Goal: Task Accomplishment & Management: Complete application form

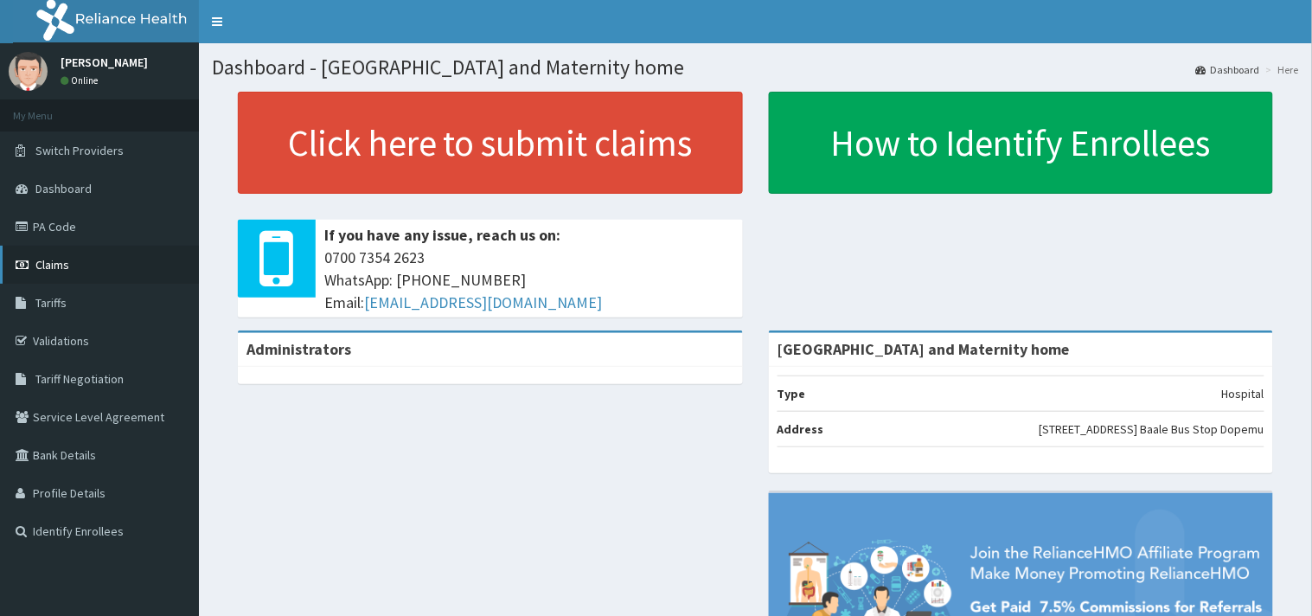
click at [42, 264] on span "Claims" at bounding box center [52, 265] width 34 height 16
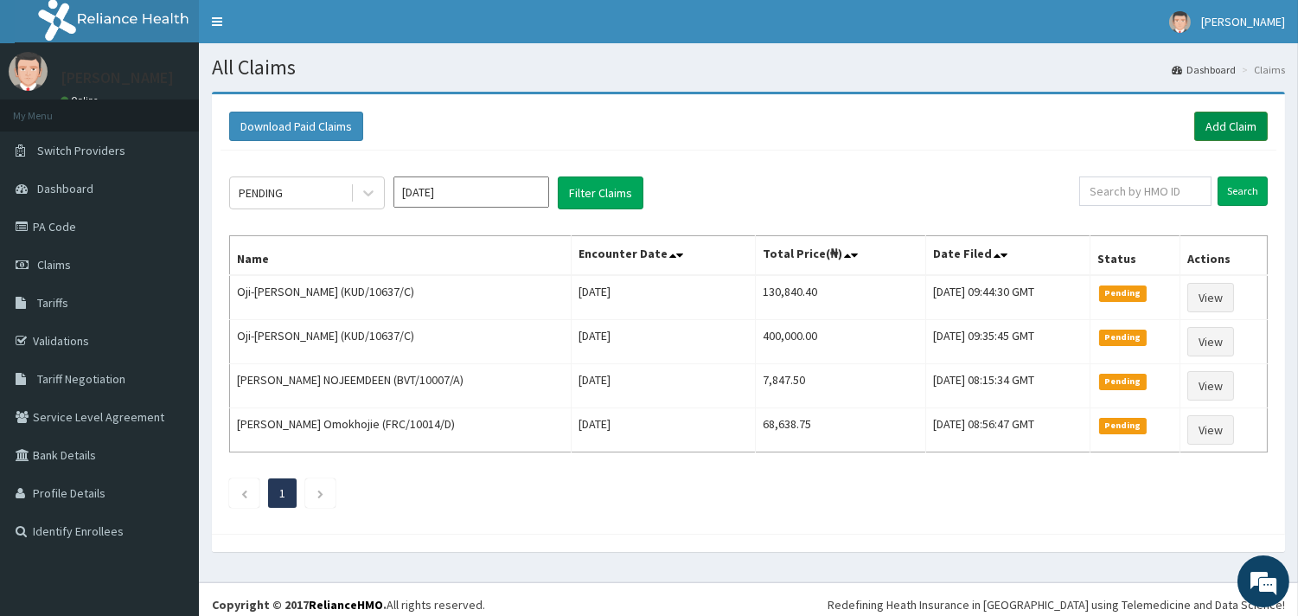
click at [1228, 130] on link "Add Claim" at bounding box center [1231, 126] width 74 height 29
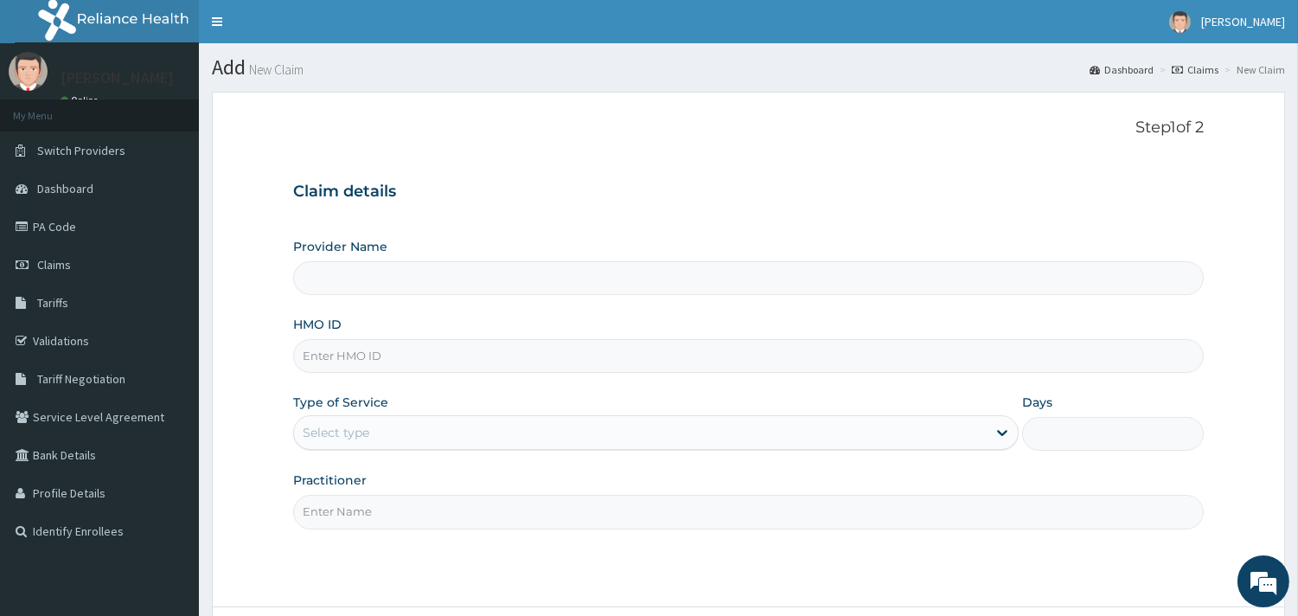
type input "[GEOGRAPHIC_DATA] and Maternity home"
click at [712, 353] on input "HMO ID" at bounding box center [748, 356] width 911 height 34
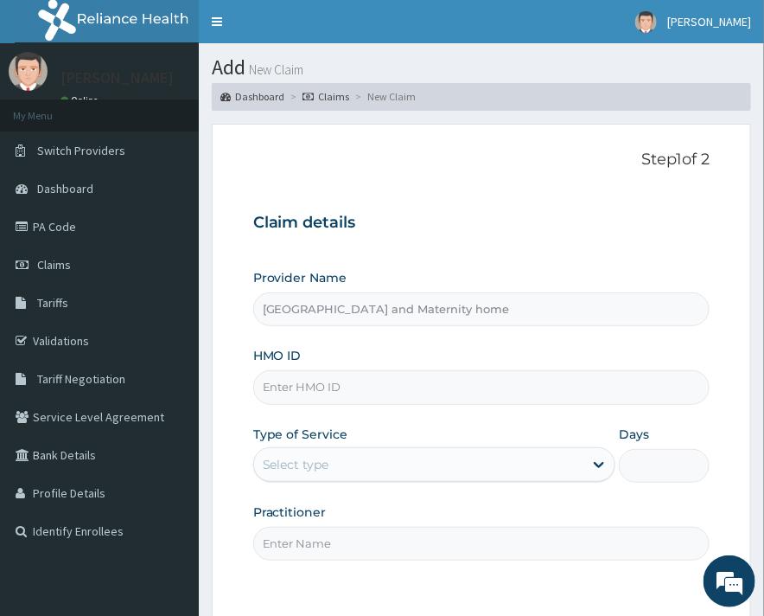
click at [429, 401] on input "HMO ID" at bounding box center [481, 387] width 457 height 34
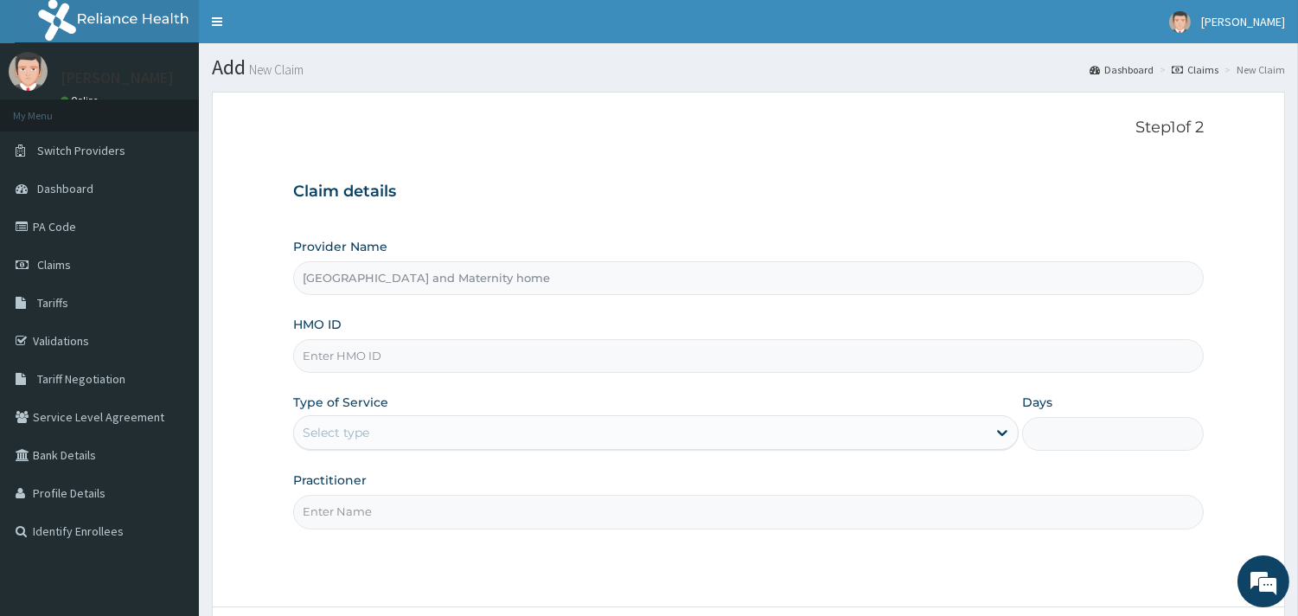
click at [604, 363] on input "HMO ID" at bounding box center [748, 356] width 911 height 34
type input "XBN/10002/A"
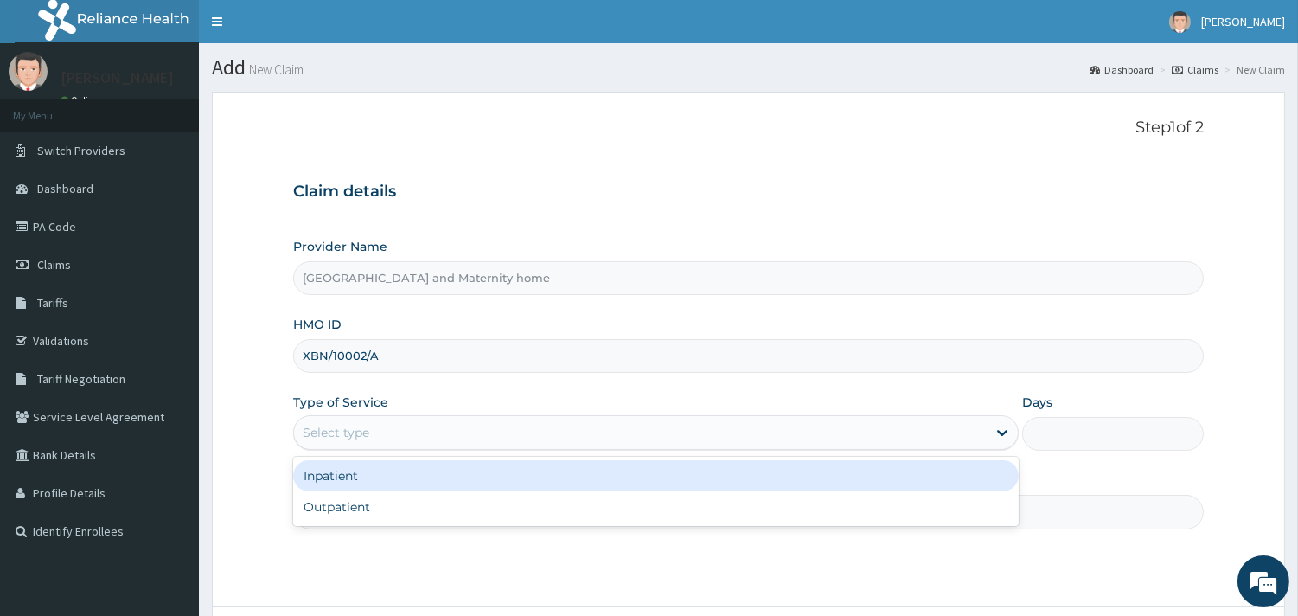
click at [710, 422] on div "Select type" at bounding box center [640, 433] width 693 height 28
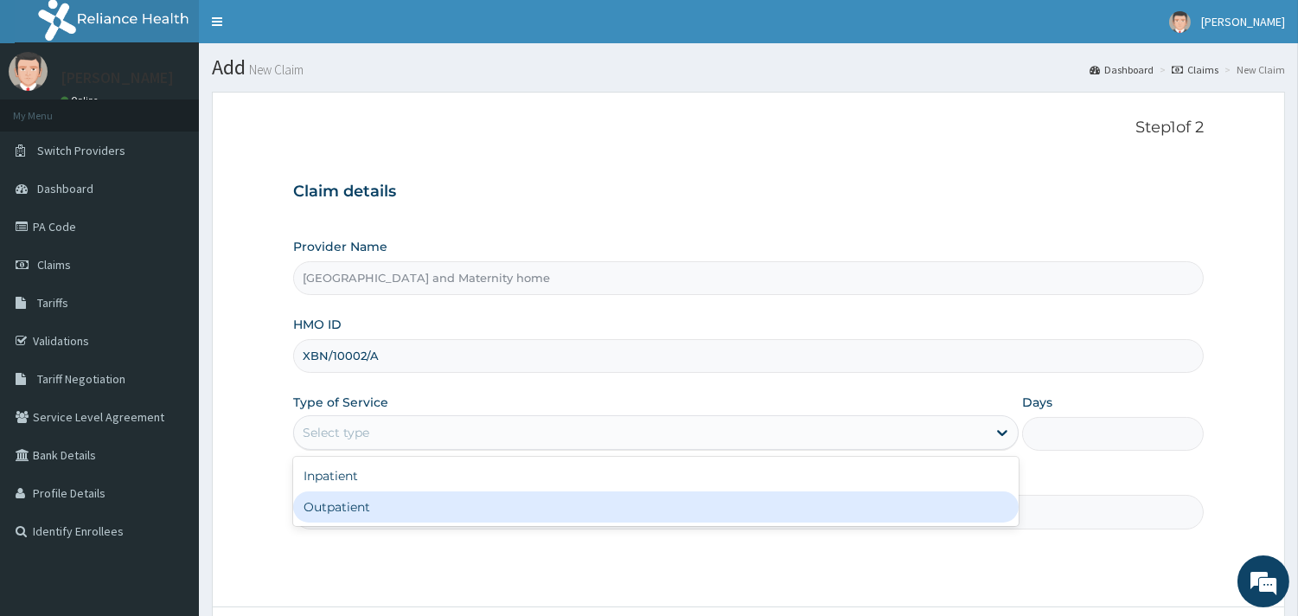
click at [617, 496] on div "Outpatient" at bounding box center [656, 506] width 726 height 31
type input "1"
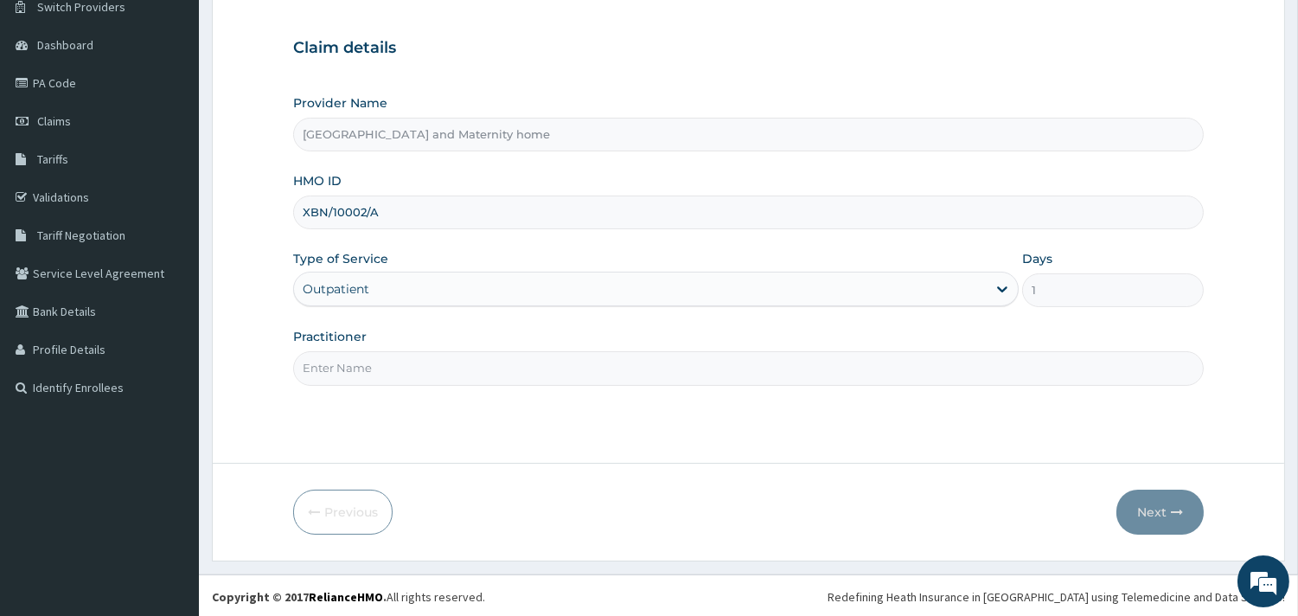
scroll to position [145, 0]
click at [839, 366] on input "Practitioner" at bounding box center [748, 366] width 911 height 34
type input "DR UDOFIA"
click at [1154, 509] on button "Next" at bounding box center [1159, 510] width 87 height 45
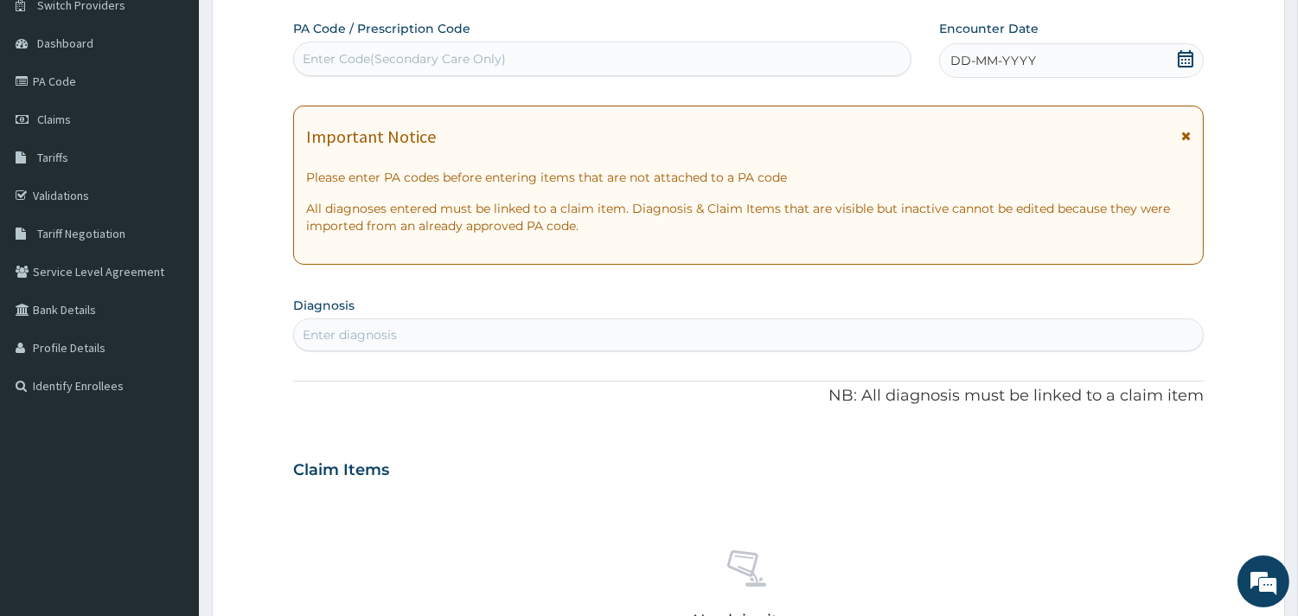
click at [1180, 55] on icon at bounding box center [1186, 58] width 16 height 17
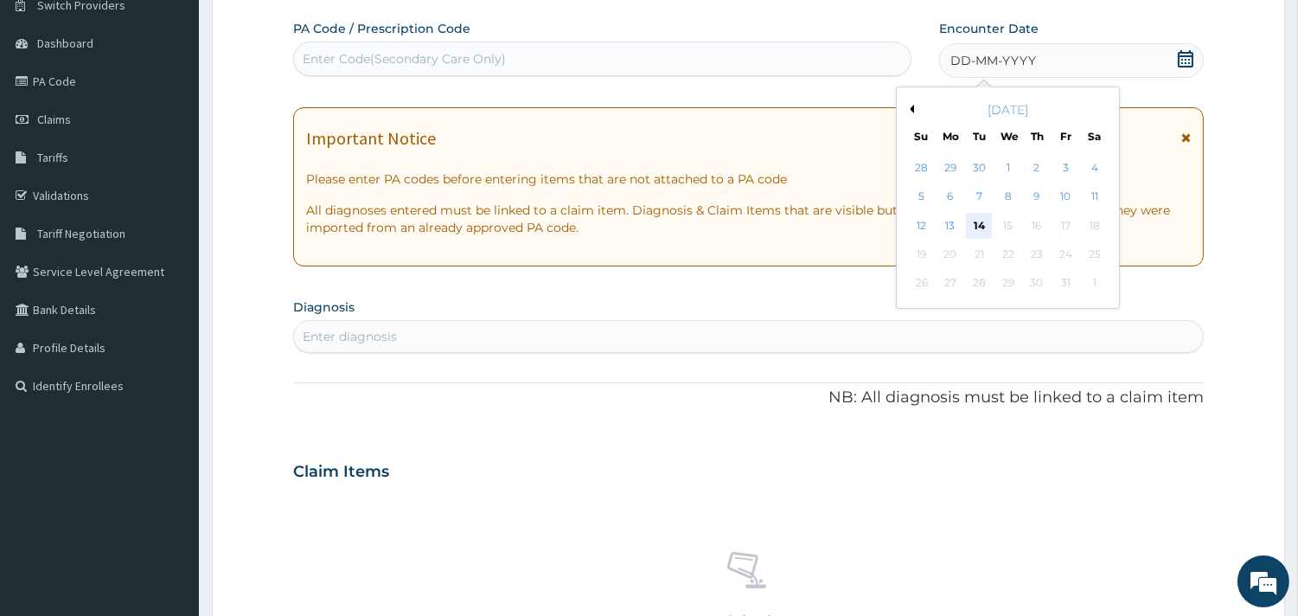
click at [981, 218] on div "14" at bounding box center [979, 226] width 26 height 26
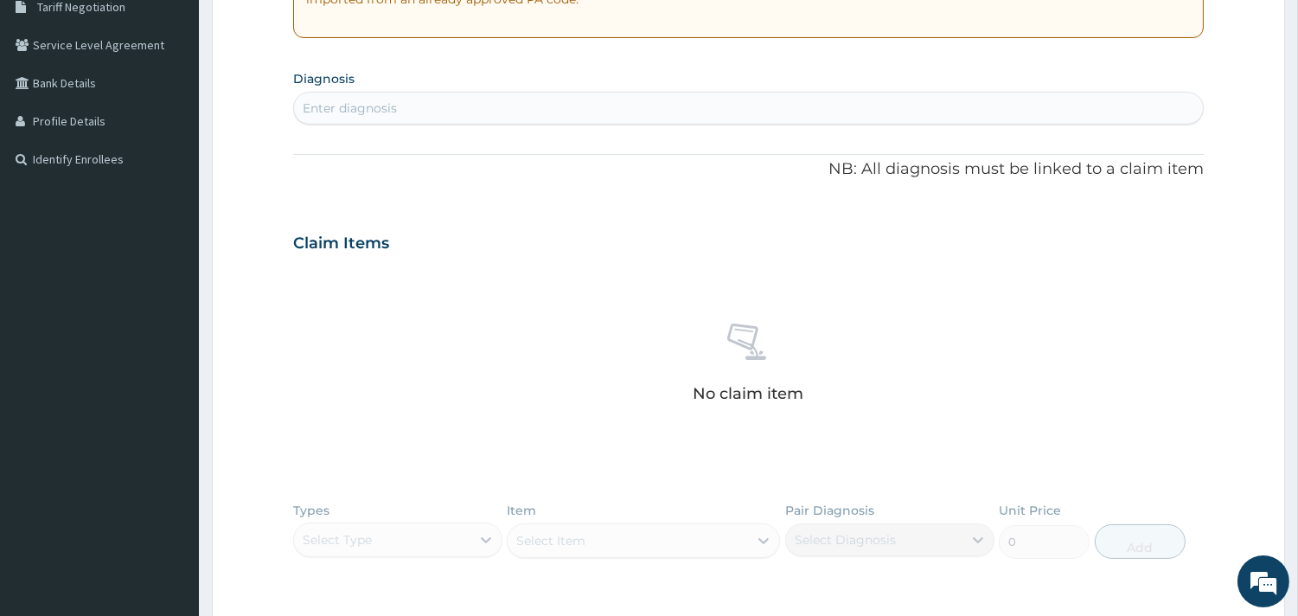
scroll to position [390, 0]
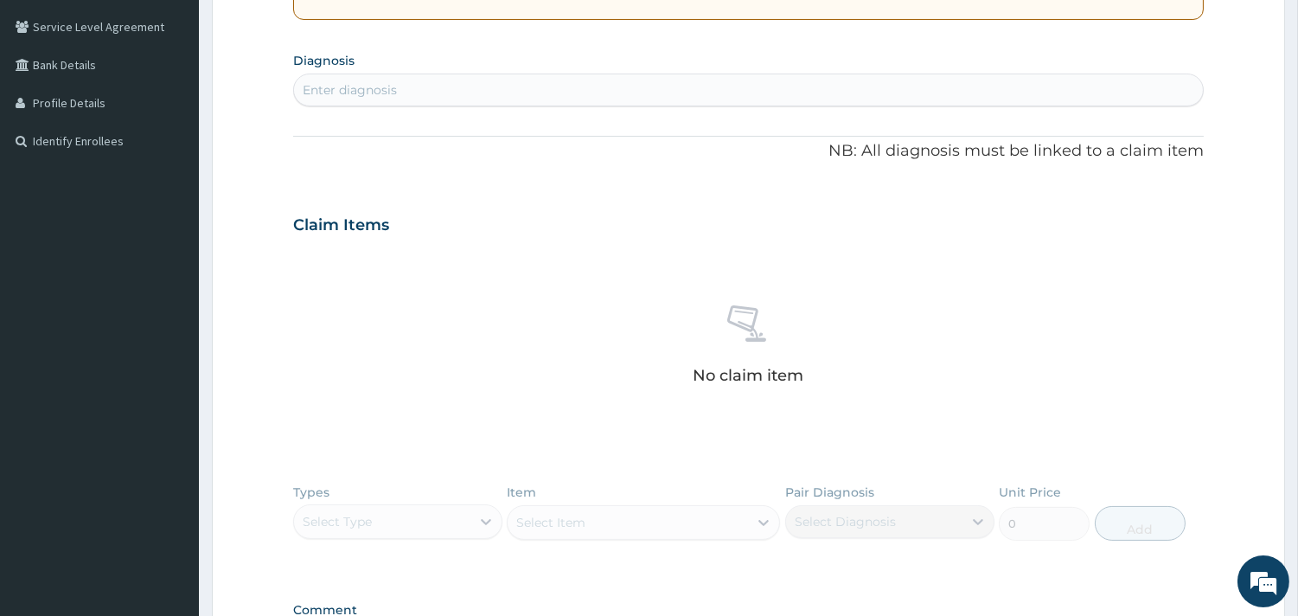
click at [798, 89] on div "Enter diagnosis" at bounding box center [748, 90] width 909 height 28
type input "RECURRENT JOINT"
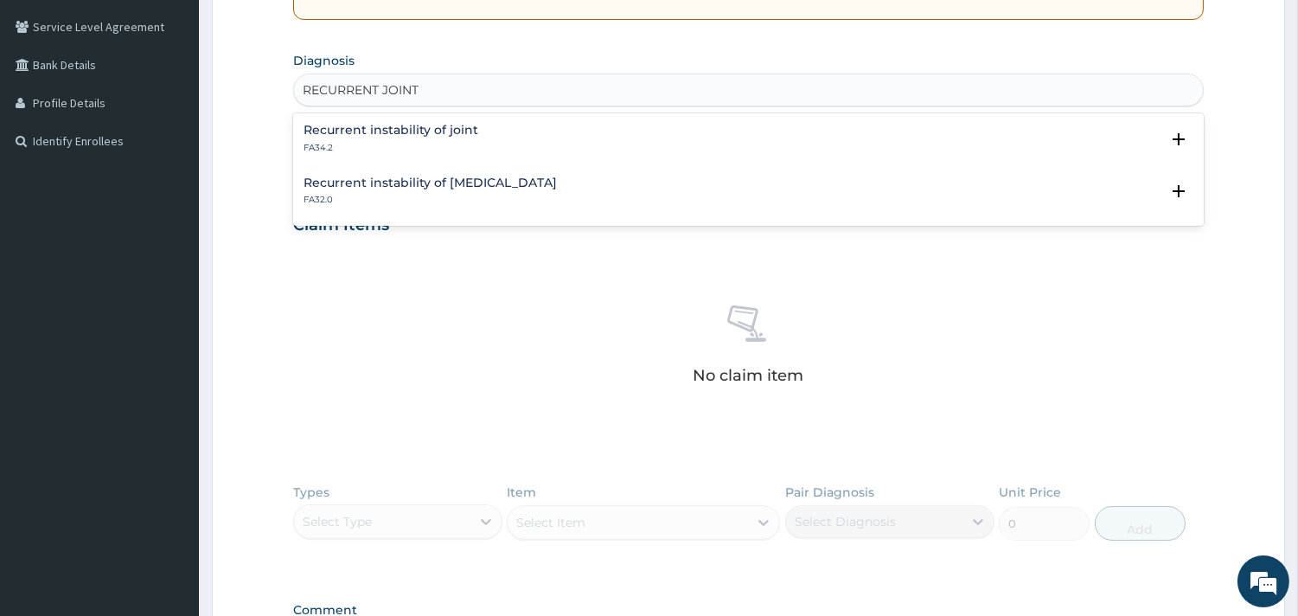
click at [452, 128] on h4 "Recurrent instability of joint" at bounding box center [391, 130] width 175 height 13
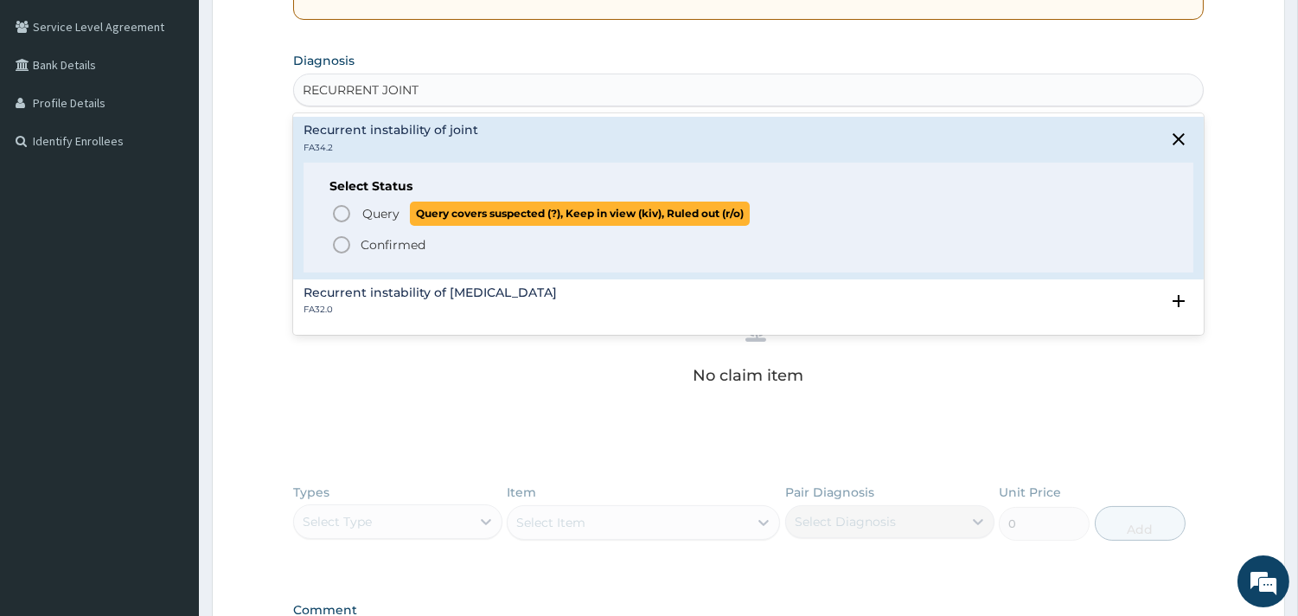
click at [340, 214] on icon "status option query" at bounding box center [341, 213] width 21 height 21
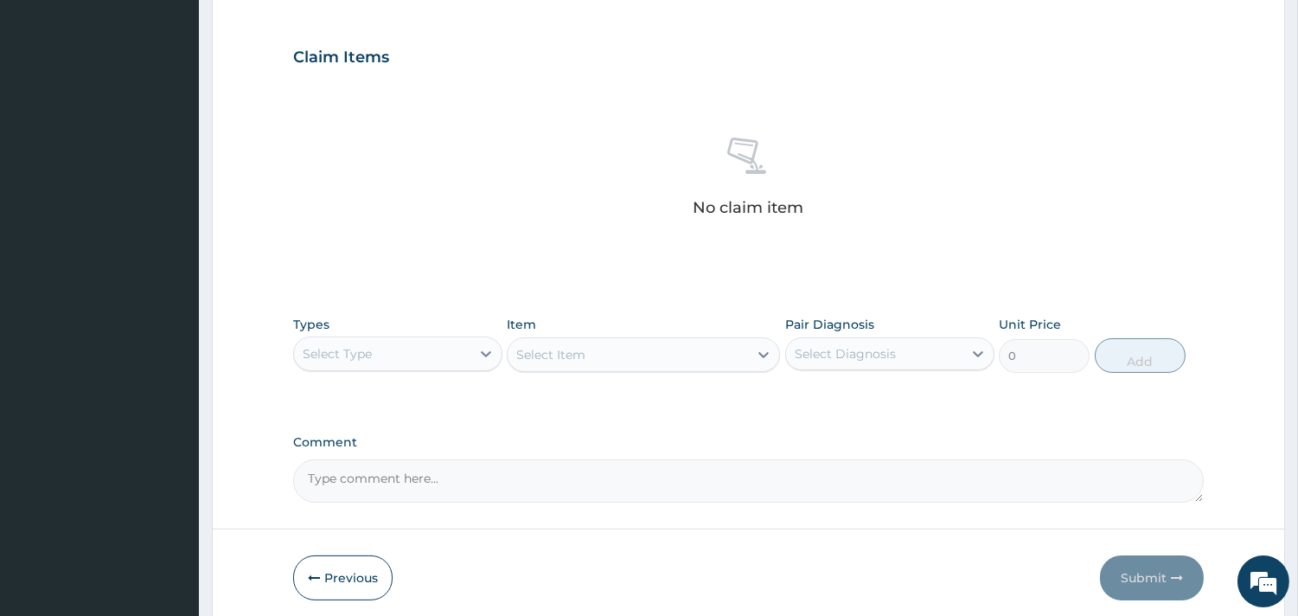
scroll to position [631, 0]
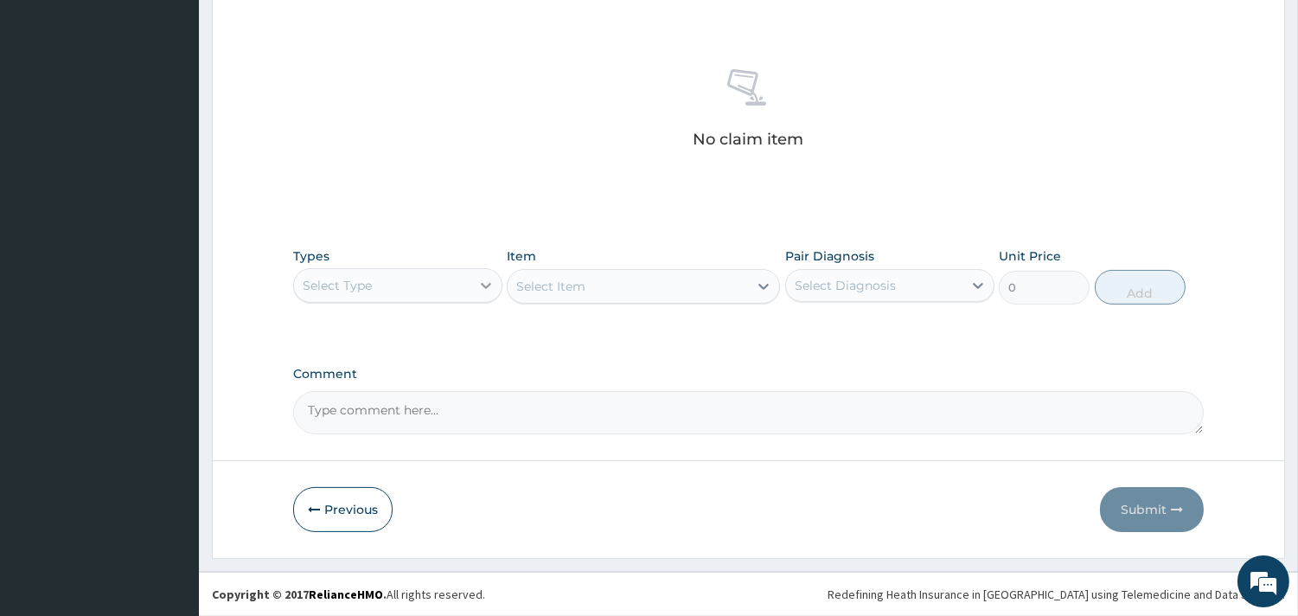
click at [482, 283] on icon at bounding box center [486, 286] width 10 height 6
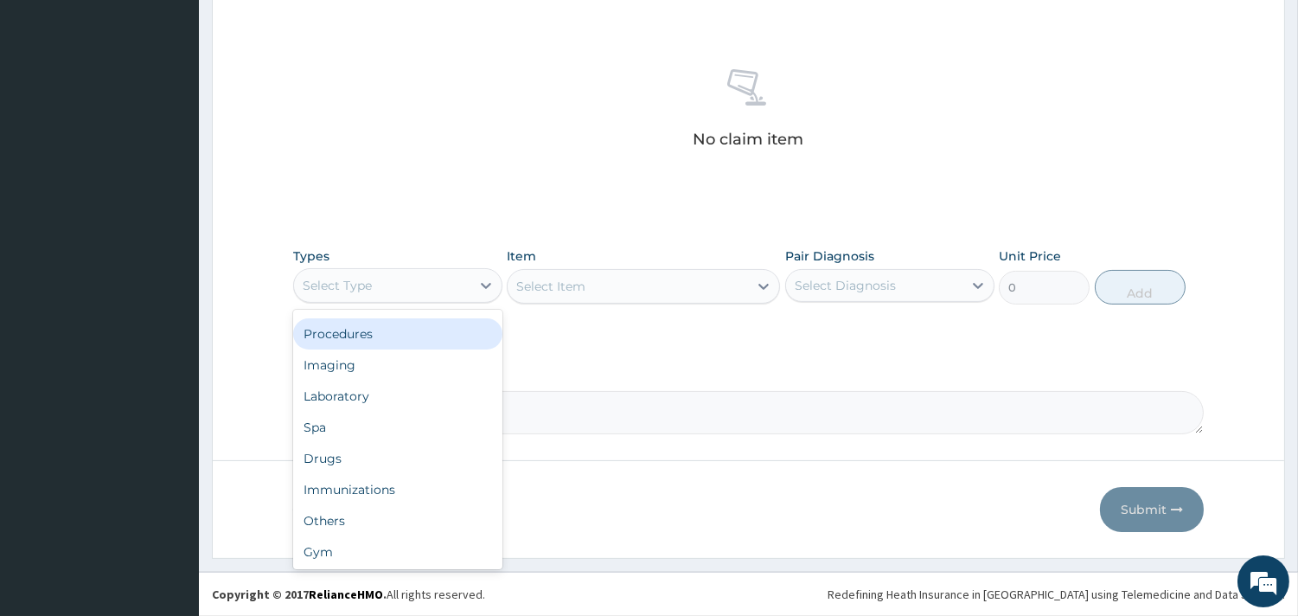
scroll to position [0, 0]
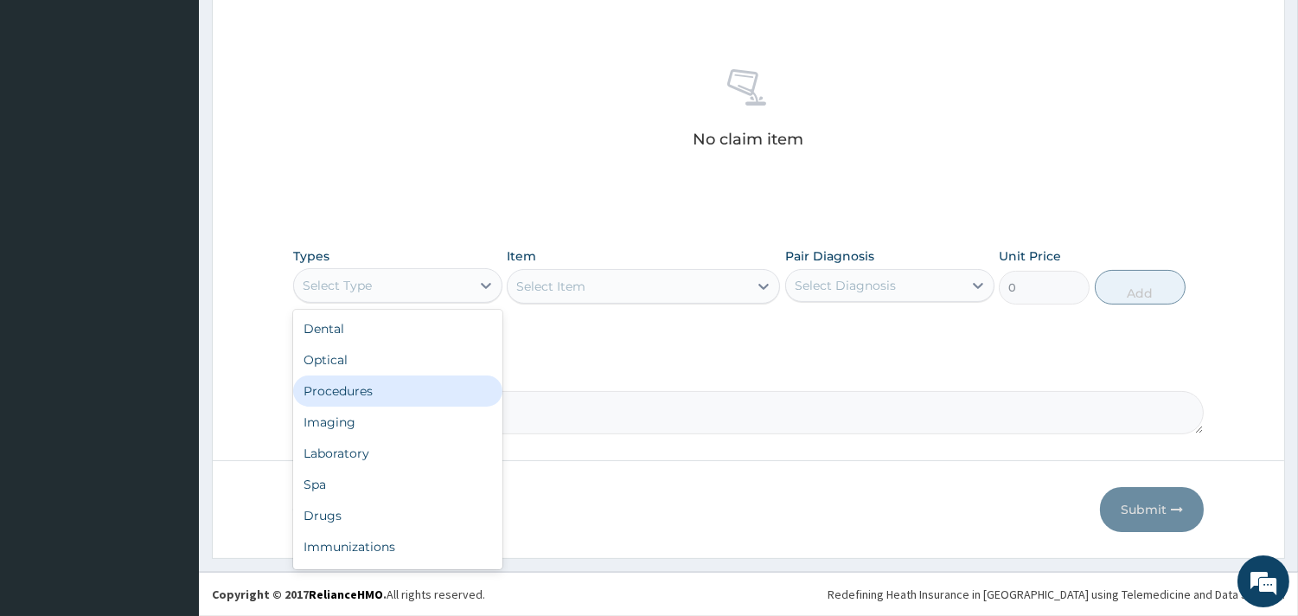
click at [387, 382] on div "Procedures" at bounding box center [397, 390] width 209 height 31
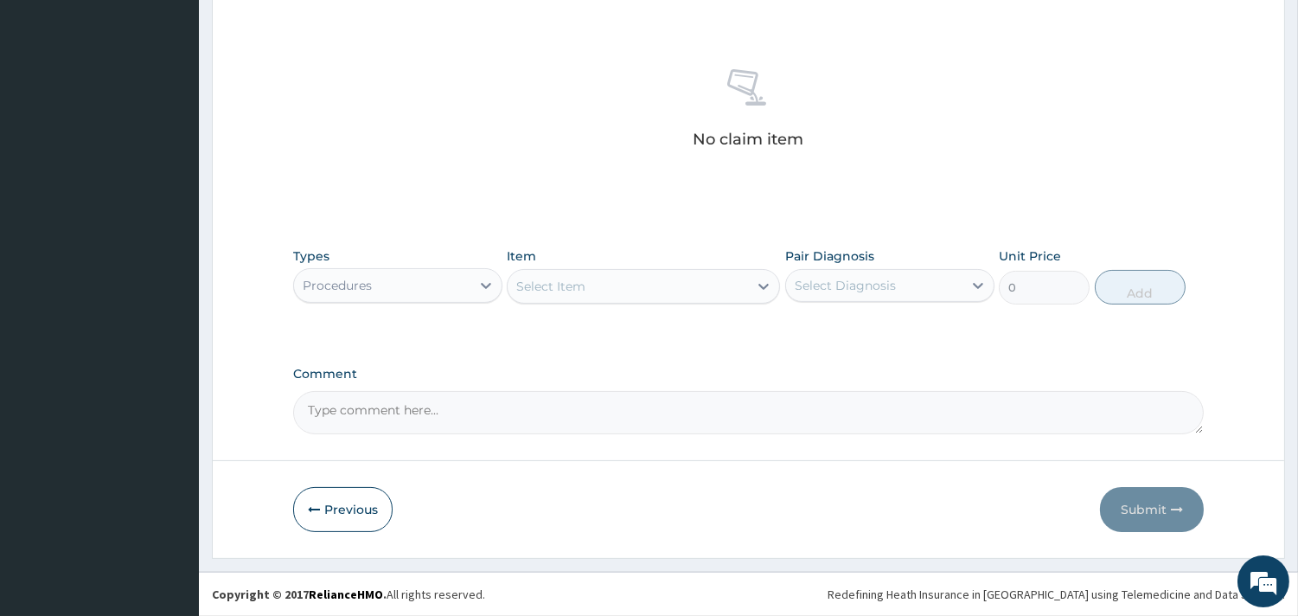
click at [757, 281] on icon at bounding box center [763, 286] width 17 height 17
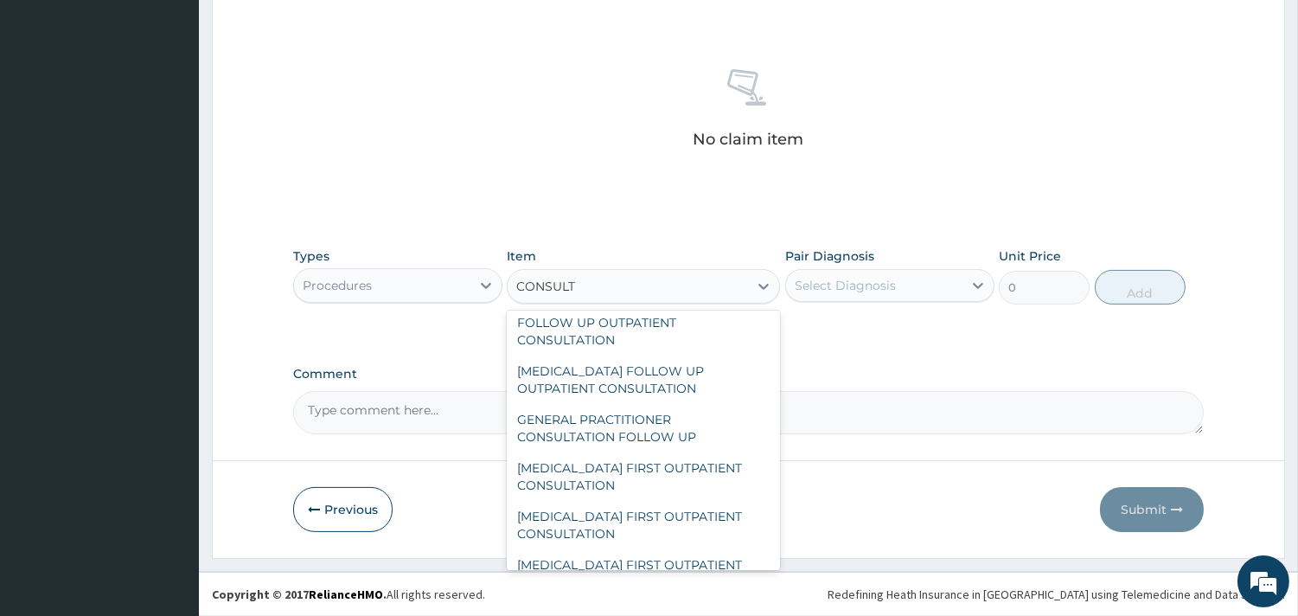
scroll to position [1238, 0]
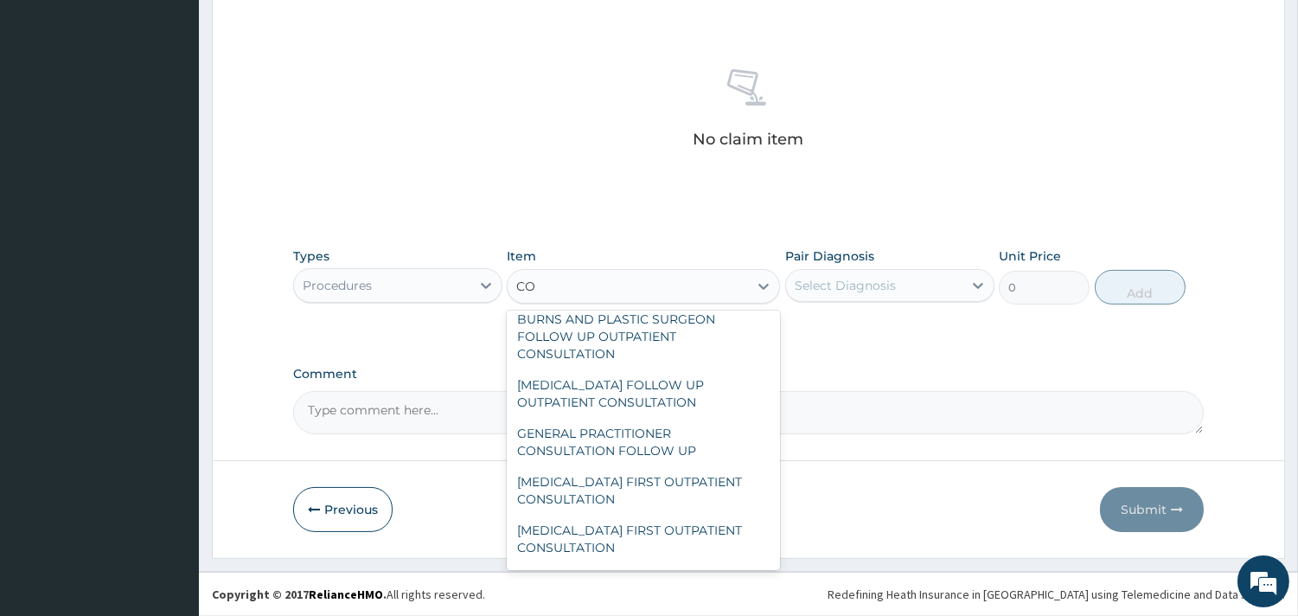
type input "C"
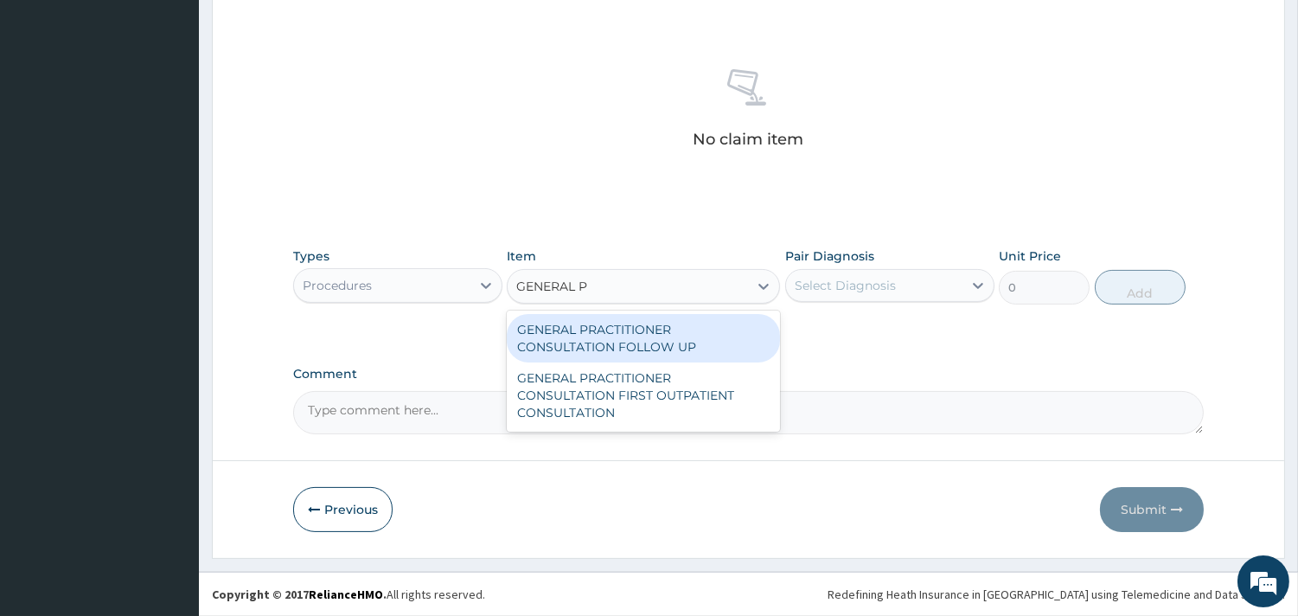
scroll to position [0, 0]
type input "GENERAL PR"
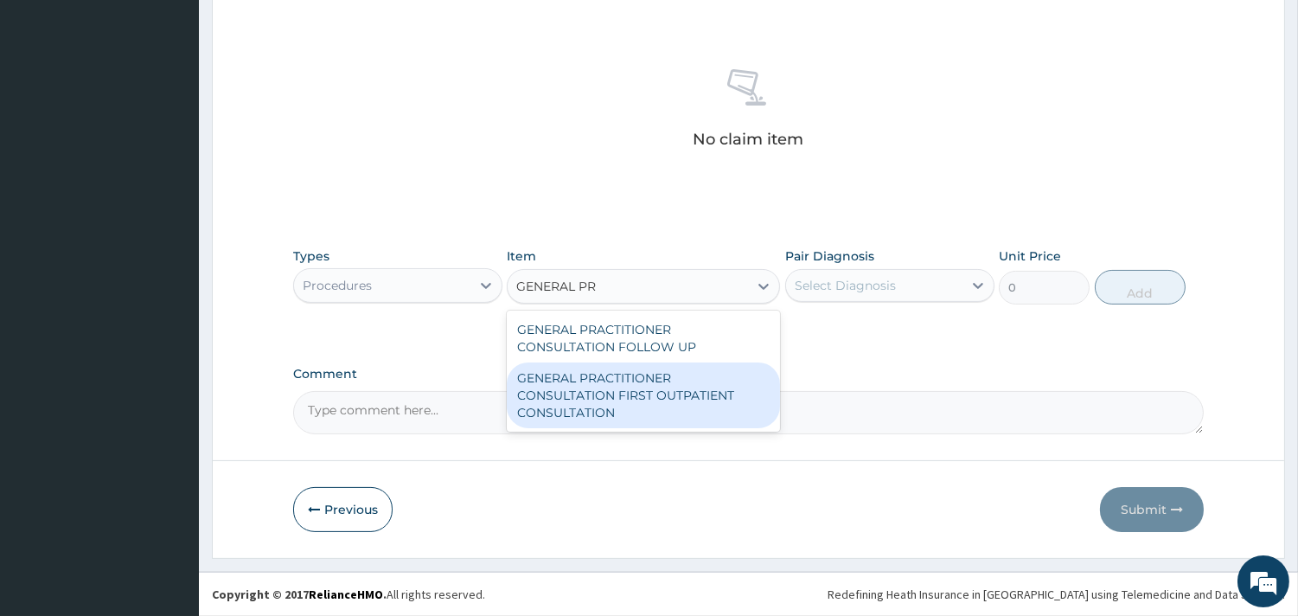
click at [632, 392] on div "GENERAL PRACTITIONER CONSULTATION FIRST OUTPATIENT CONSULTATION" at bounding box center [643, 395] width 273 height 66
type input "3547.5"
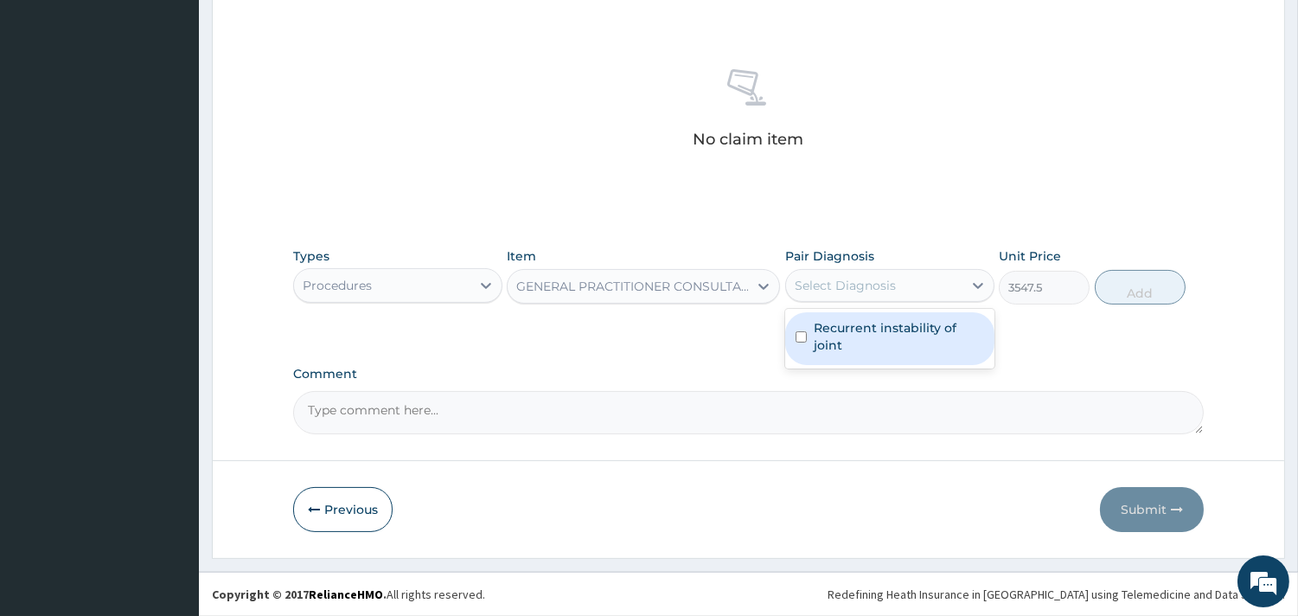
click at [913, 283] on div "Select Diagnosis" at bounding box center [874, 286] width 176 height 28
click at [888, 331] on label "Recurrent instability of joint" at bounding box center [899, 336] width 170 height 35
checkbox input "true"
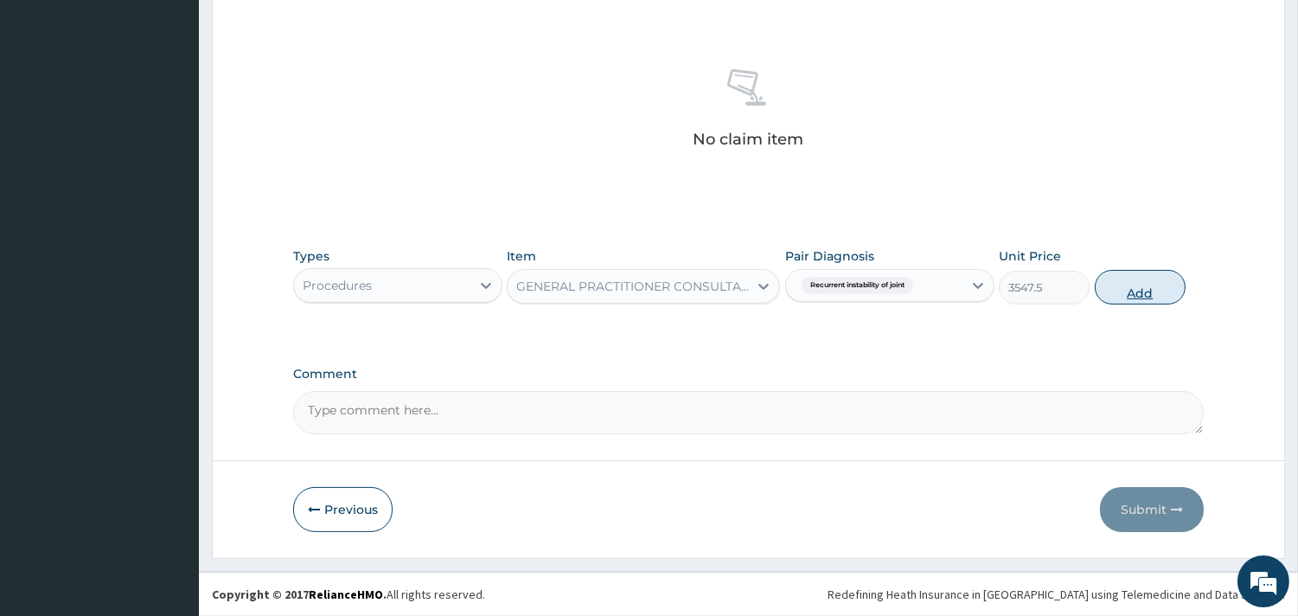
click at [1152, 290] on button "Add" at bounding box center [1140, 287] width 91 height 35
type input "0"
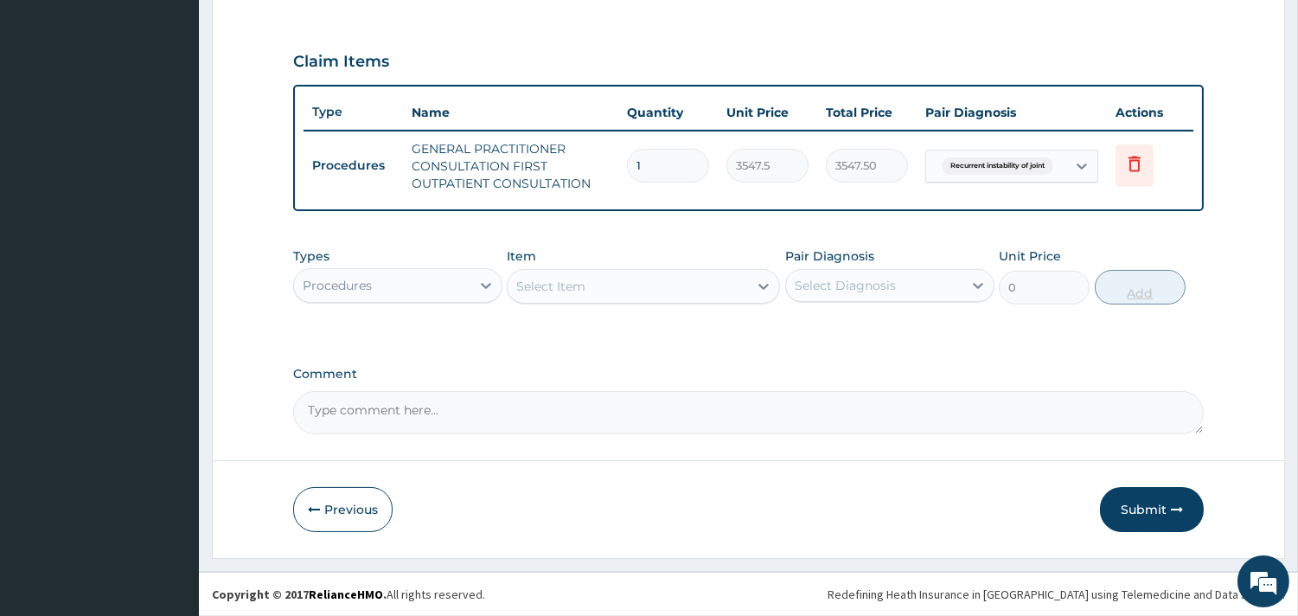
scroll to position [556, 0]
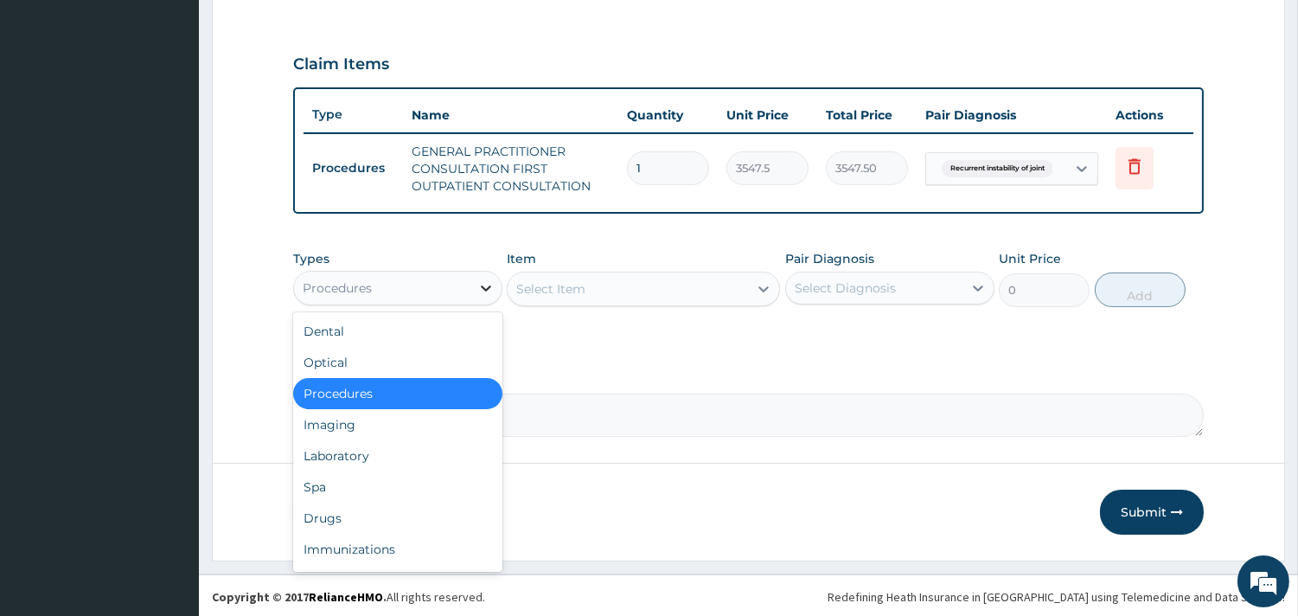
click at [483, 285] on icon at bounding box center [486, 288] width 10 height 6
click at [366, 510] on div "Drugs" at bounding box center [397, 517] width 209 height 31
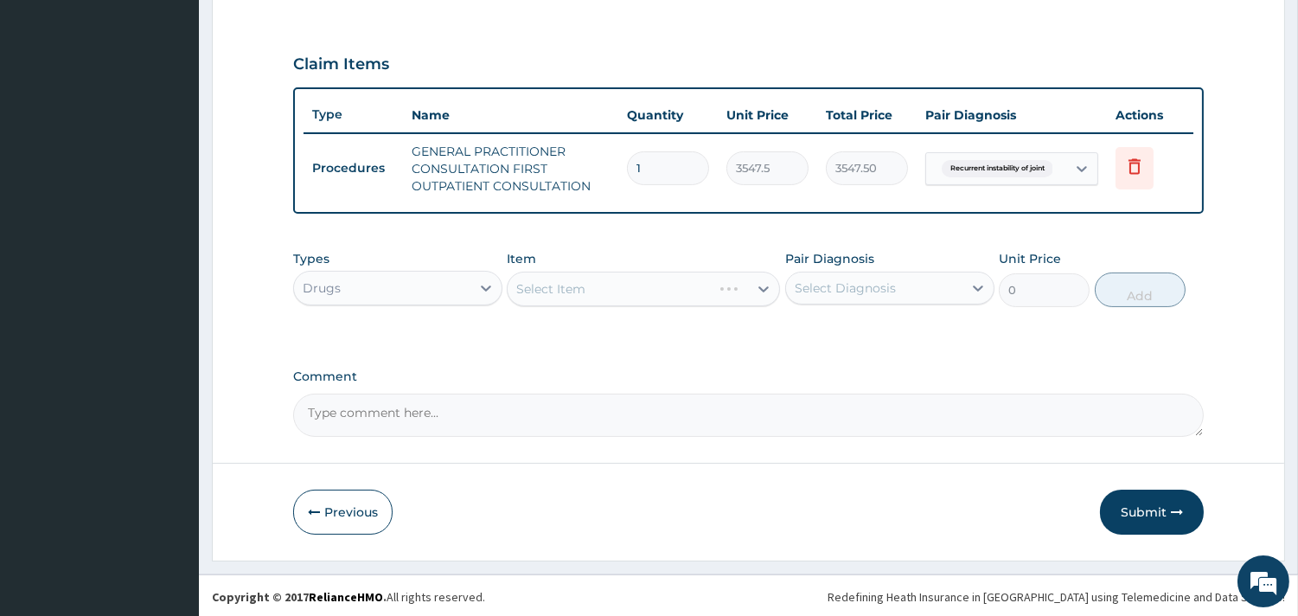
click at [752, 283] on div "Select Item" at bounding box center [643, 289] width 273 height 35
click at [762, 291] on icon at bounding box center [763, 288] width 17 height 17
type input "KETO"
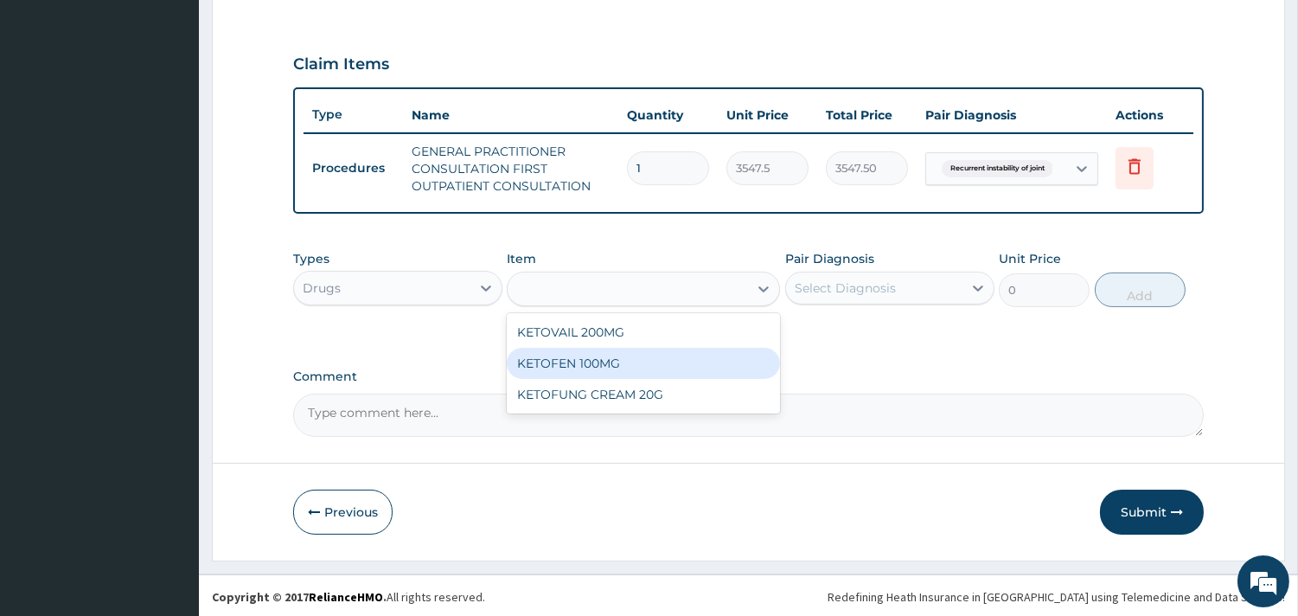
click at [586, 288] on div "KETO" at bounding box center [628, 289] width 240 height 28
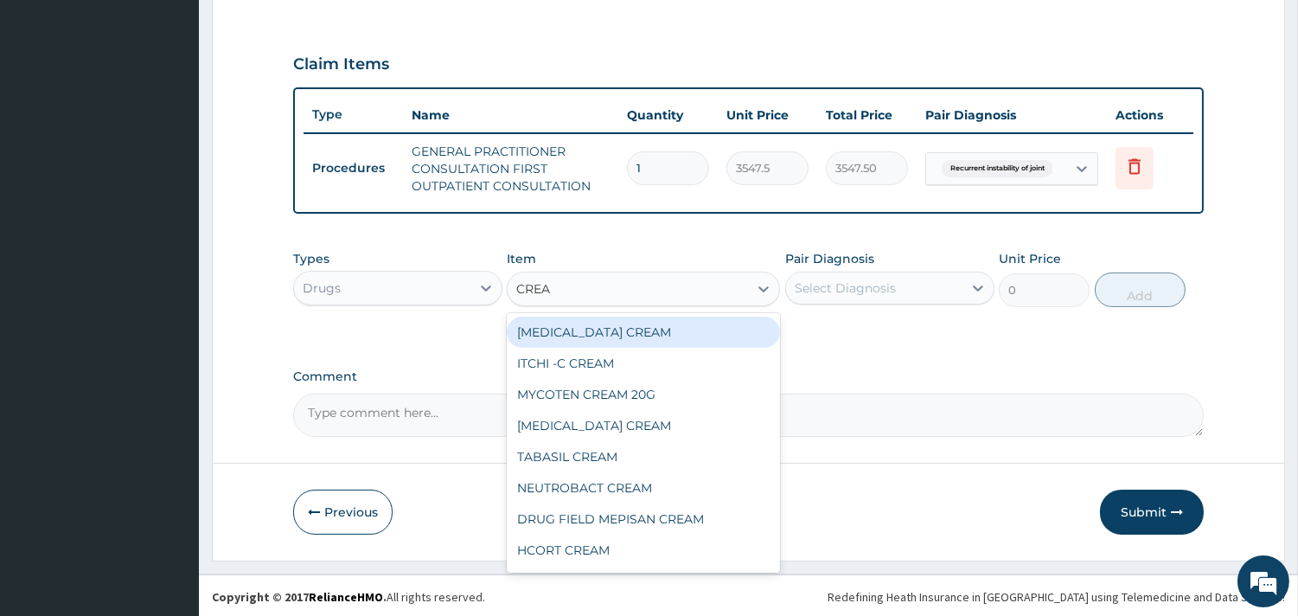
type input "CREAM"
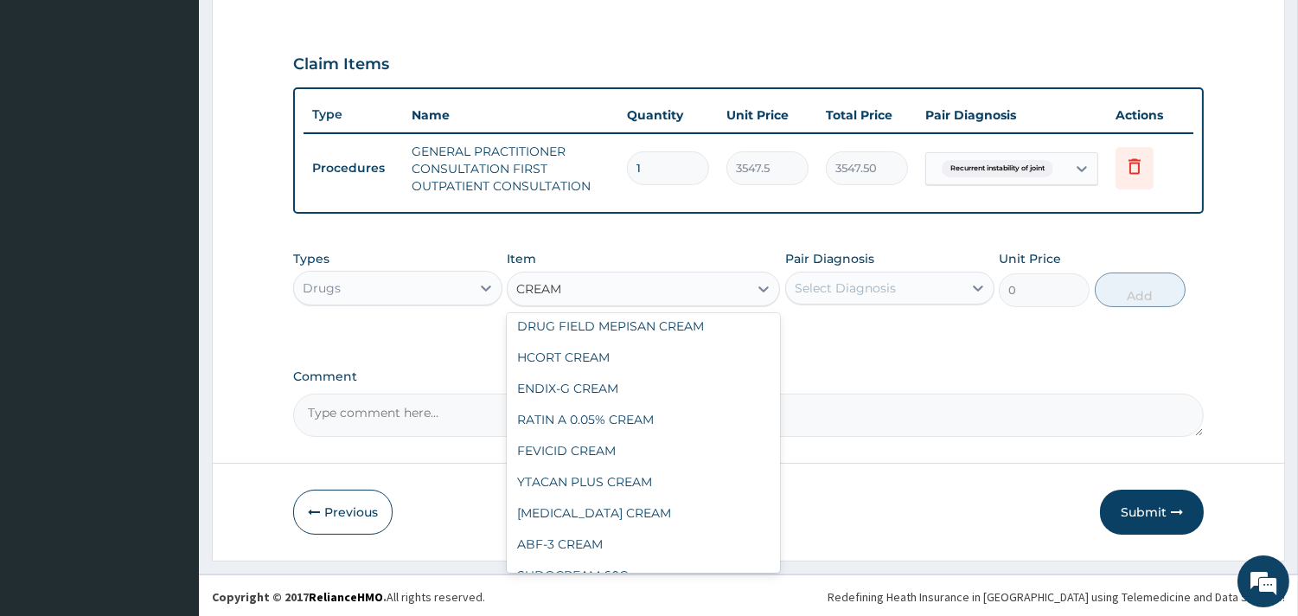
scroll to position [0, 0]
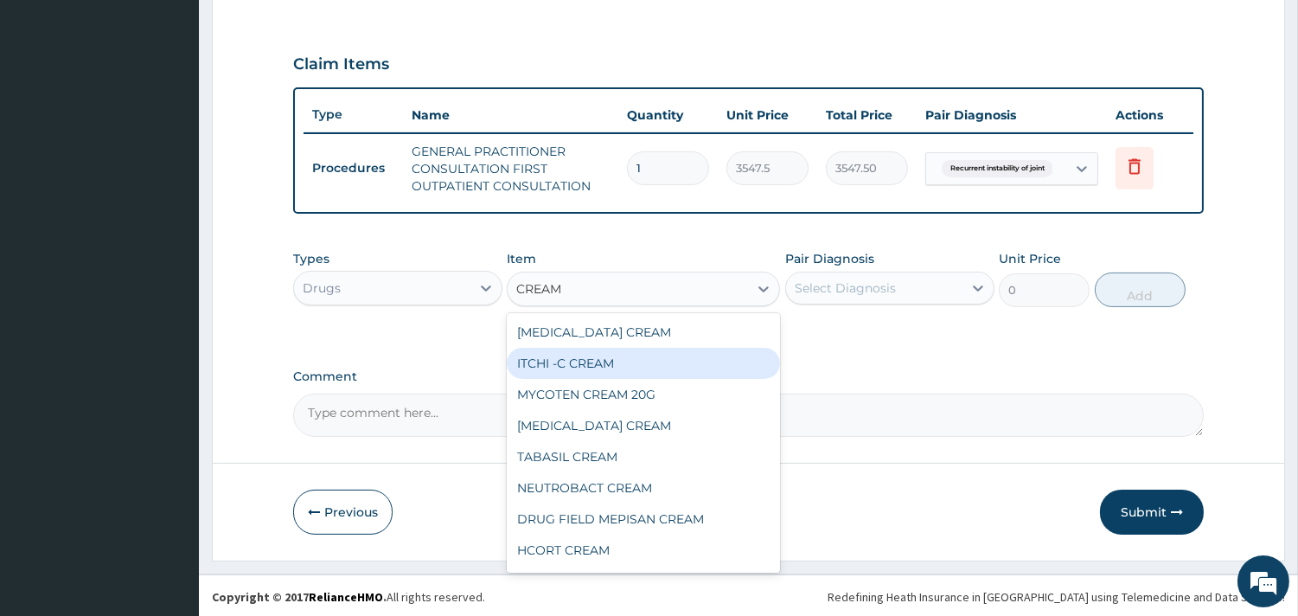
click at [616, 355] on div "ITCHI -C CREAM" at bounding box center [643, 363] width 273 height 31
type input "1182.5"
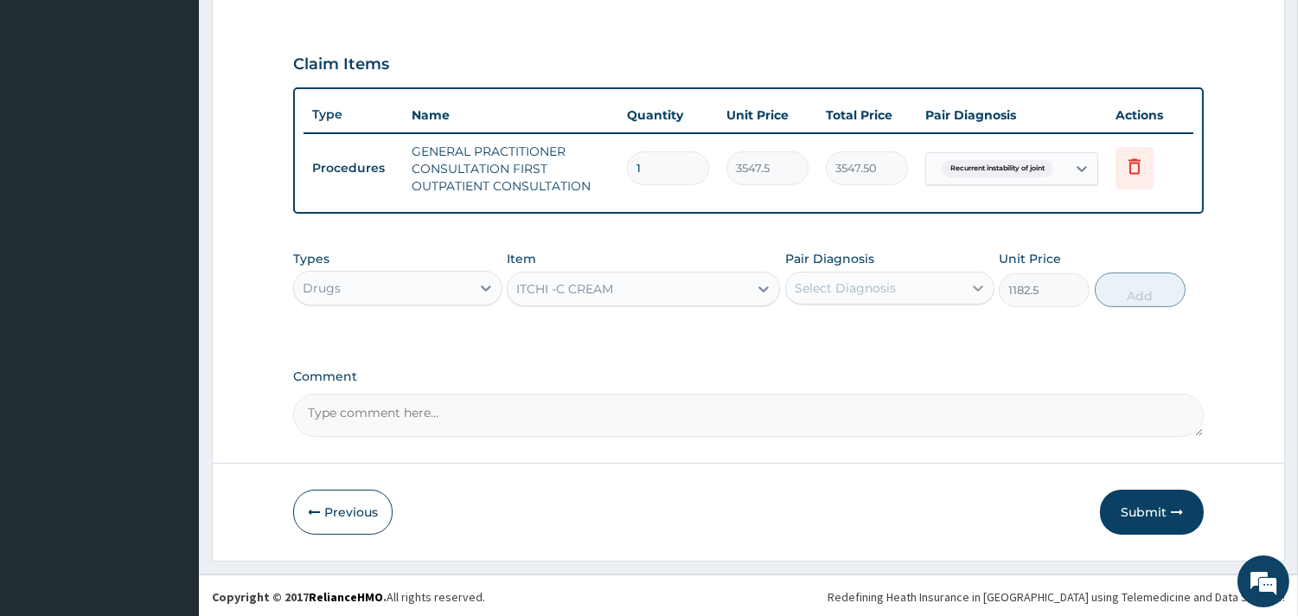
click at [963, 277] on div at bounding box center [978, 287] width 31 height 31
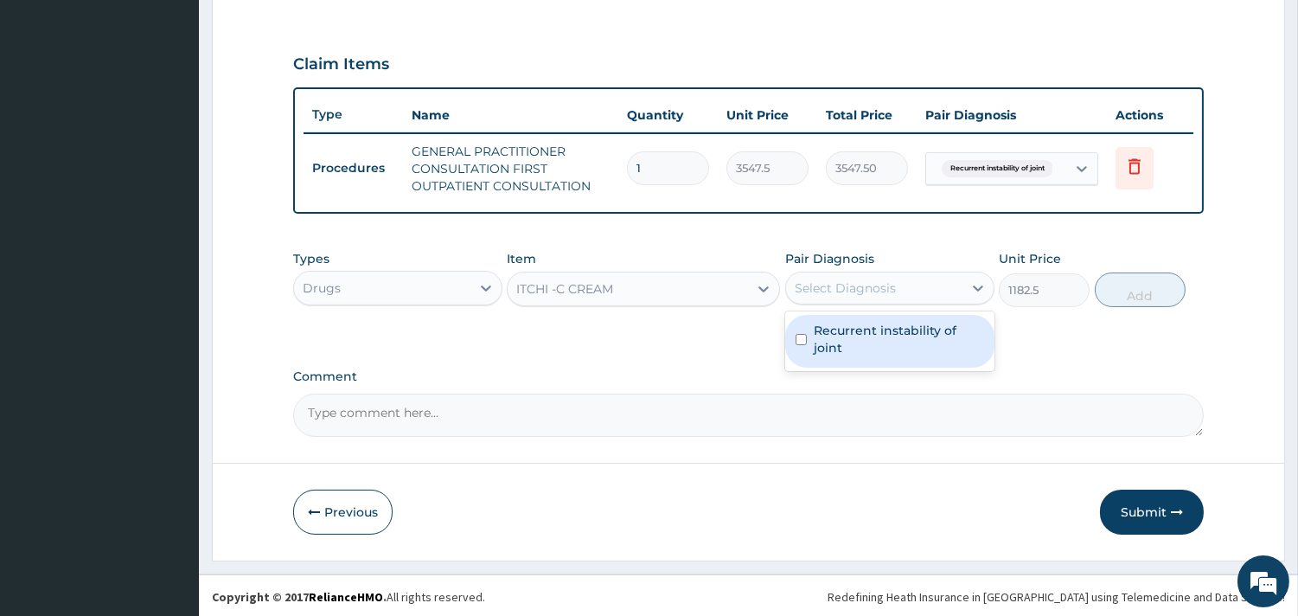
click at [931, 326] on label "Recurrent instability of joint" at bounding box center [899, 339] width 170 height 35
checkbox input "true"
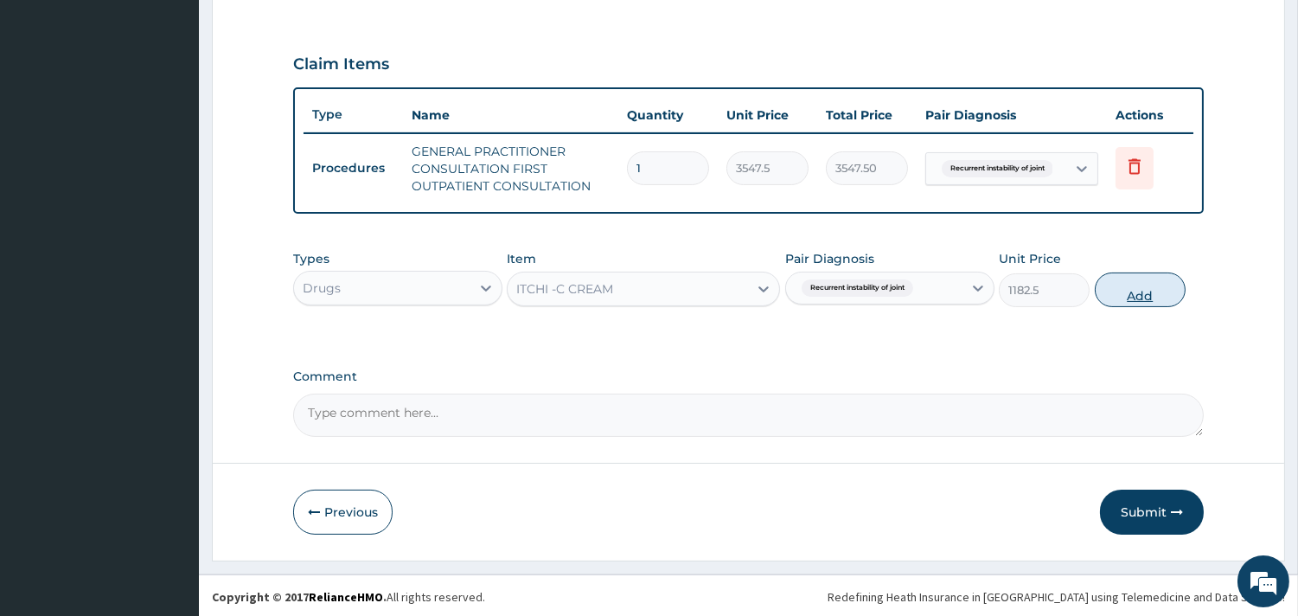
click at [1156, 283] on button "Add" at bounding box center [1140, 289] width 91 height 35
type input "0"
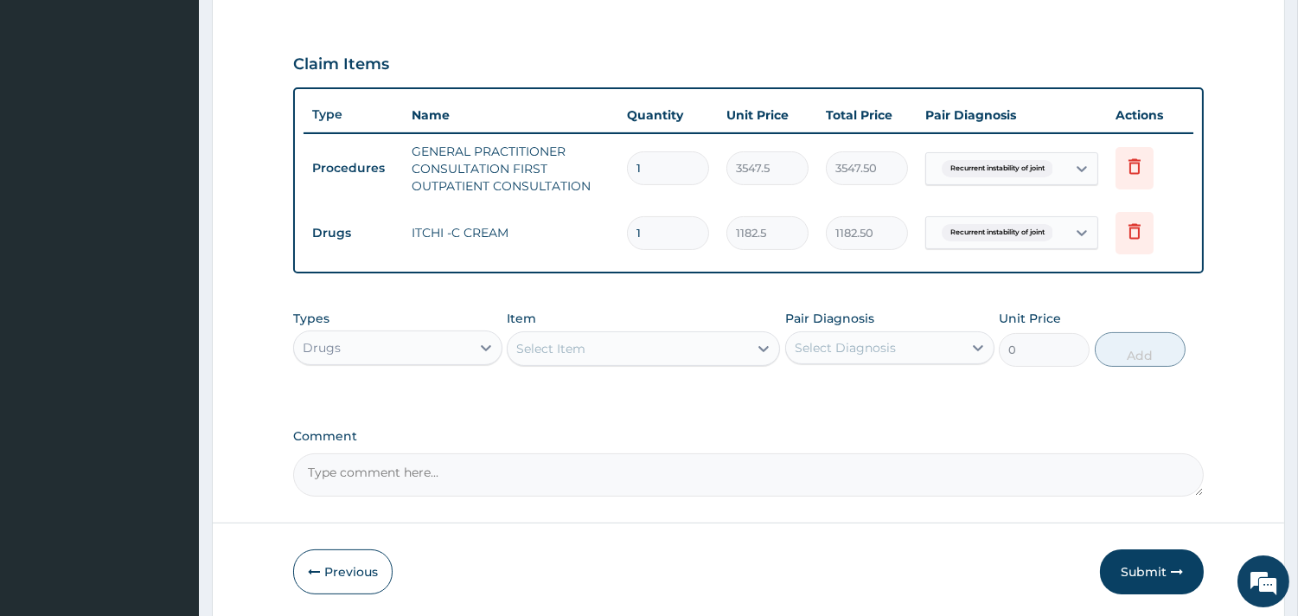
click at [606, 353] on div "Select Item" at bounding box center [628, 349] width 240 height 28
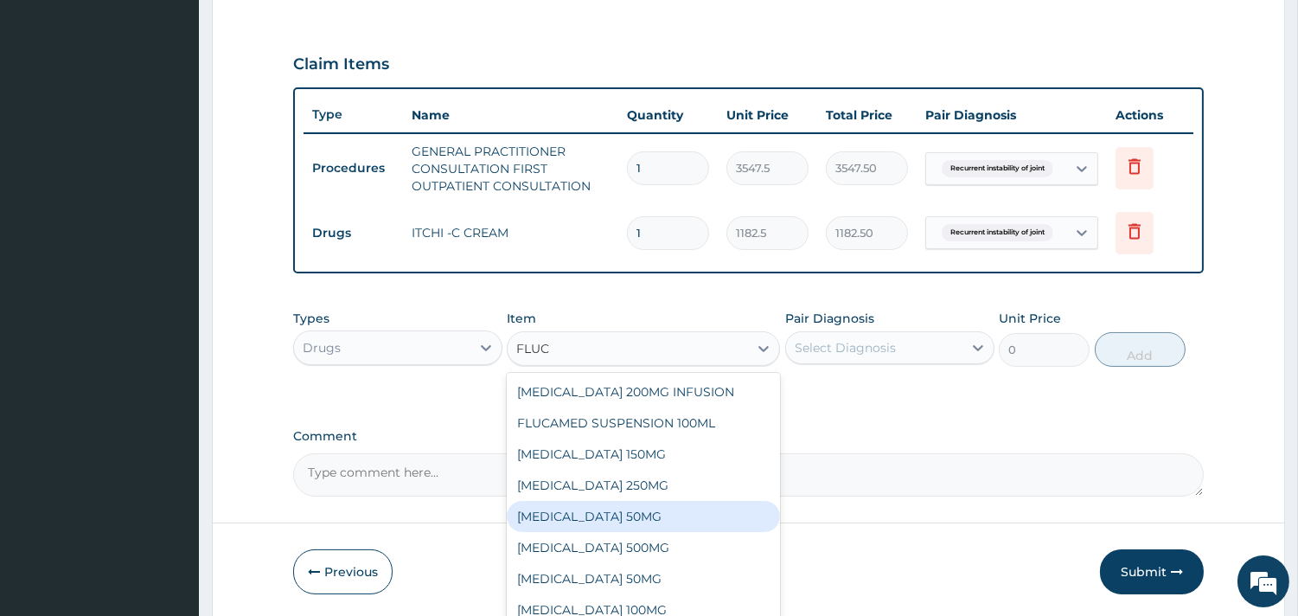
type input "FLUC"
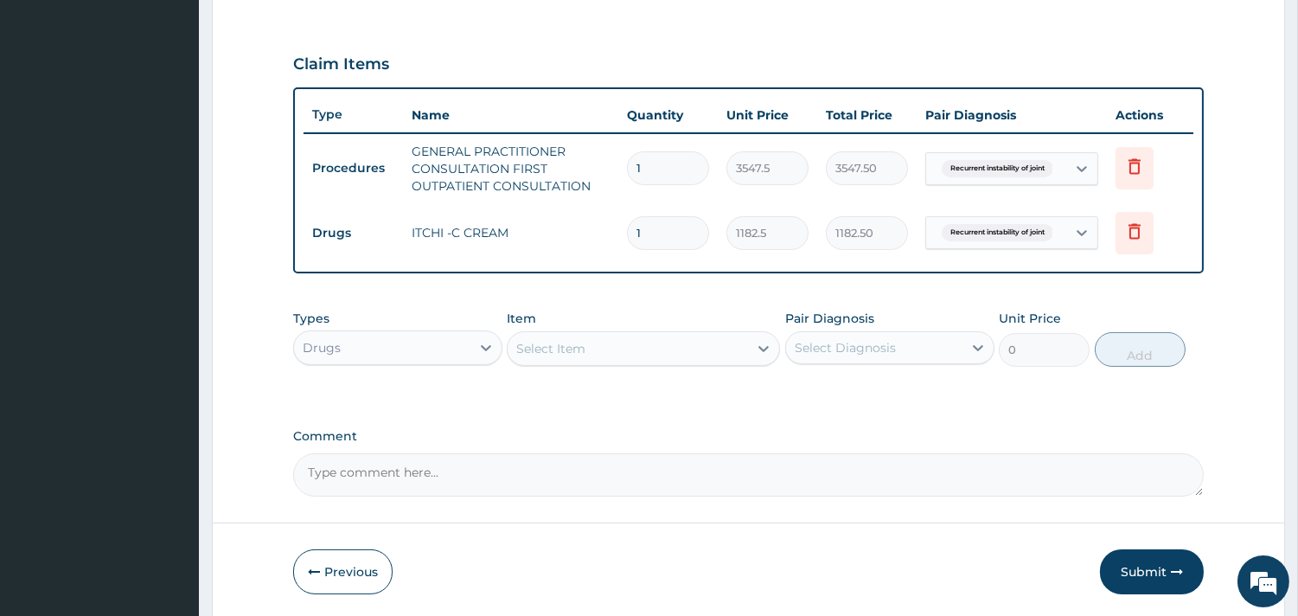
click at [839, 506] on form "Step 2 of 2 PA Code / Prescription Code Enter Code(Secondary Care Only) Encount…" at bounding box center [748, 78] width 1073 height 1084
click at [762, 344] on icon at bounding box center [763, 348] width 17 height 17
drag, startPoint x: 762, startPoint y: 344, endPoint x: 736, endPoint y: 373, distance: 38.6
click at [735, 372] on div "Types Drugs Item option ITCHI -C CREAM, selected. Select is focused ,type to re…" at bounding box center [748, 338] width 911 height 74
click at [758, 348] on icon at bounding box center [763, 348] width 17 height 17
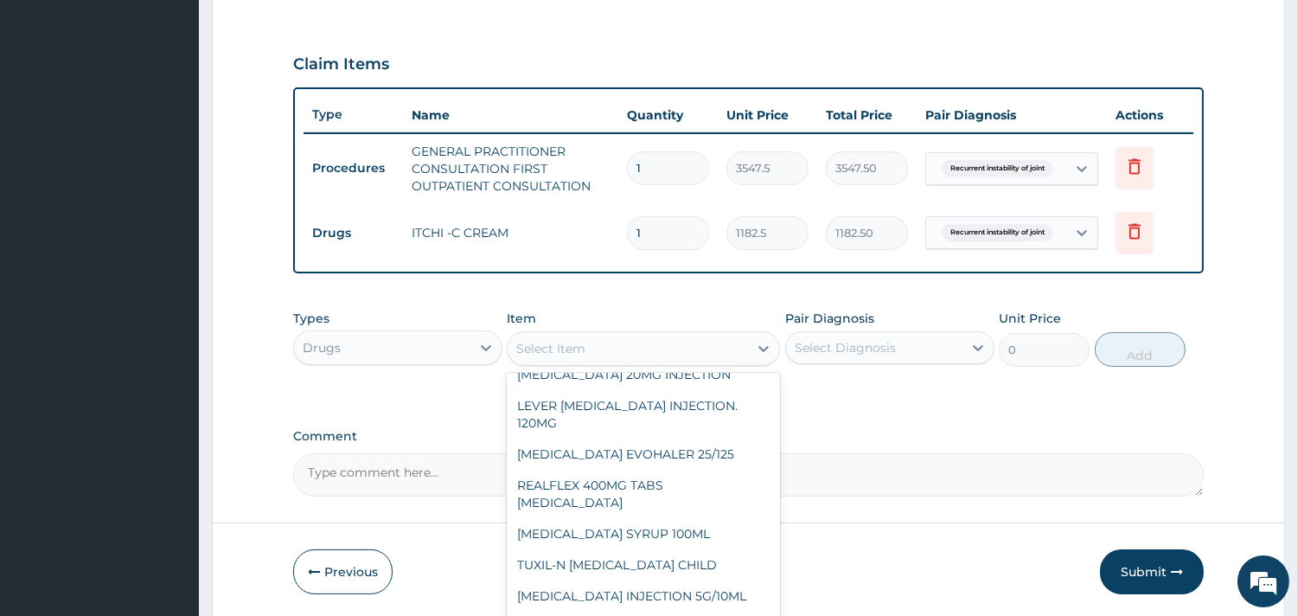
scroll to position [984, 0]
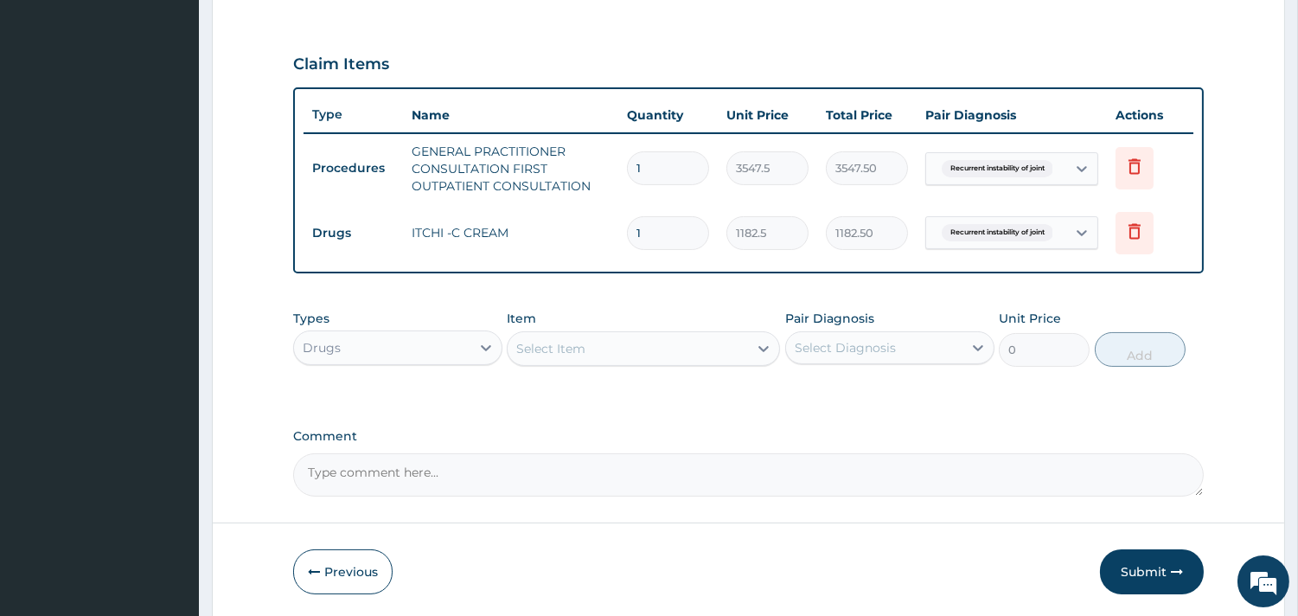
click at [704, 350] on div "Select Item" at bounding box center [628, 349] width 240 height 28
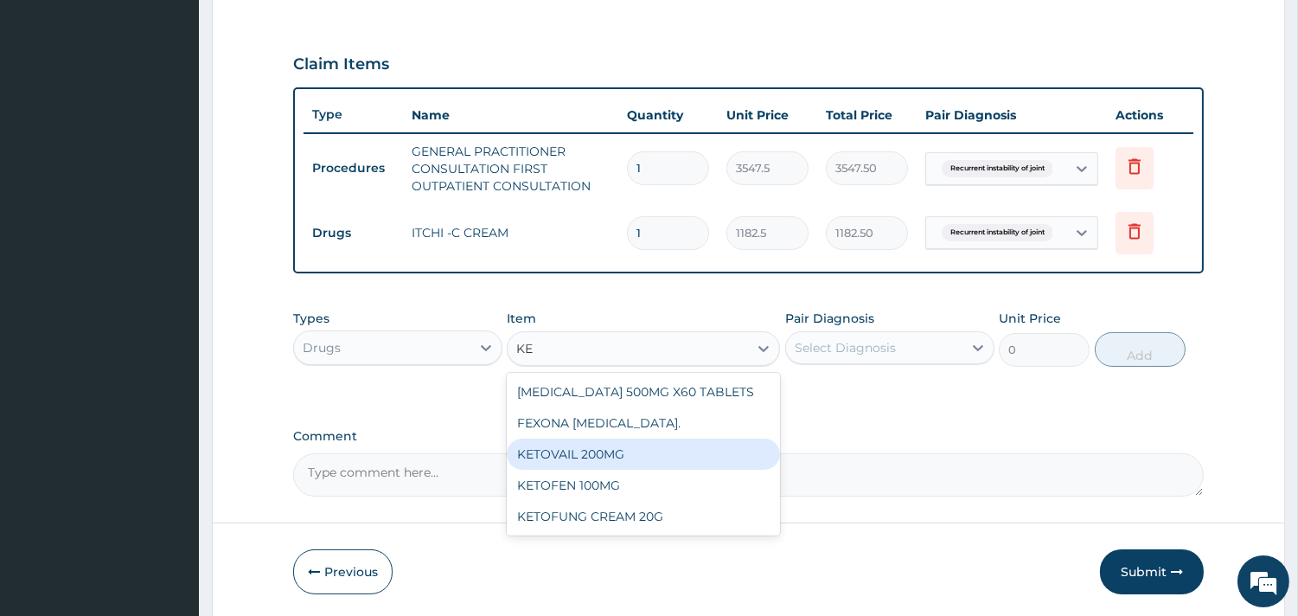
type input "K"
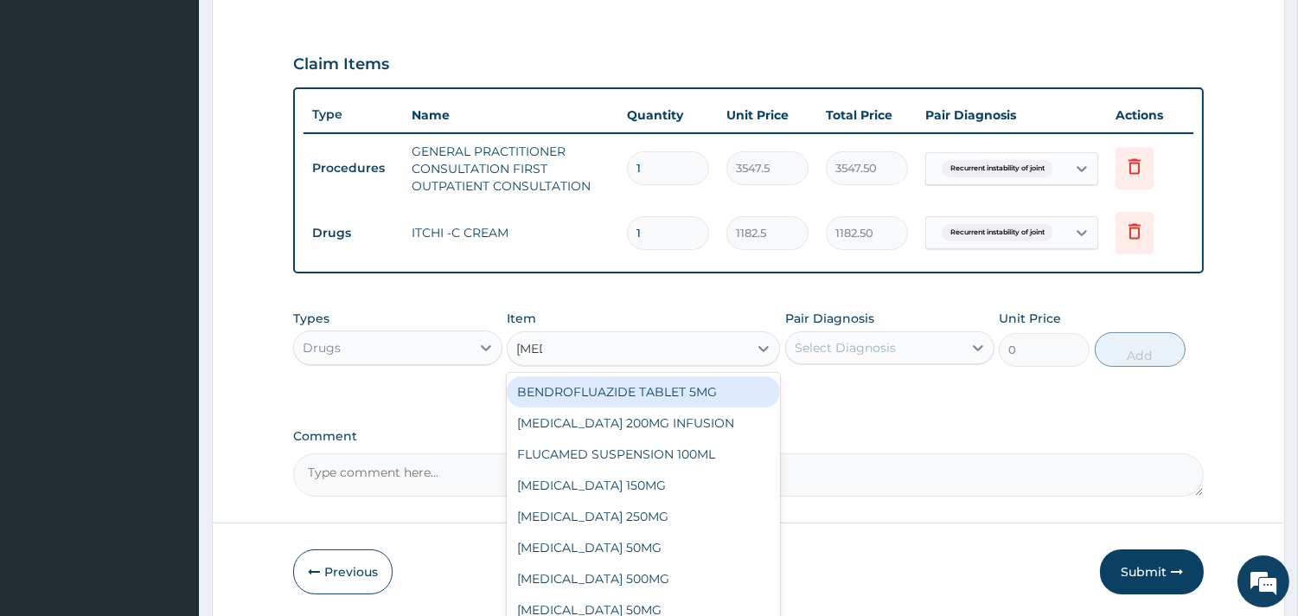
type input "FLUC"
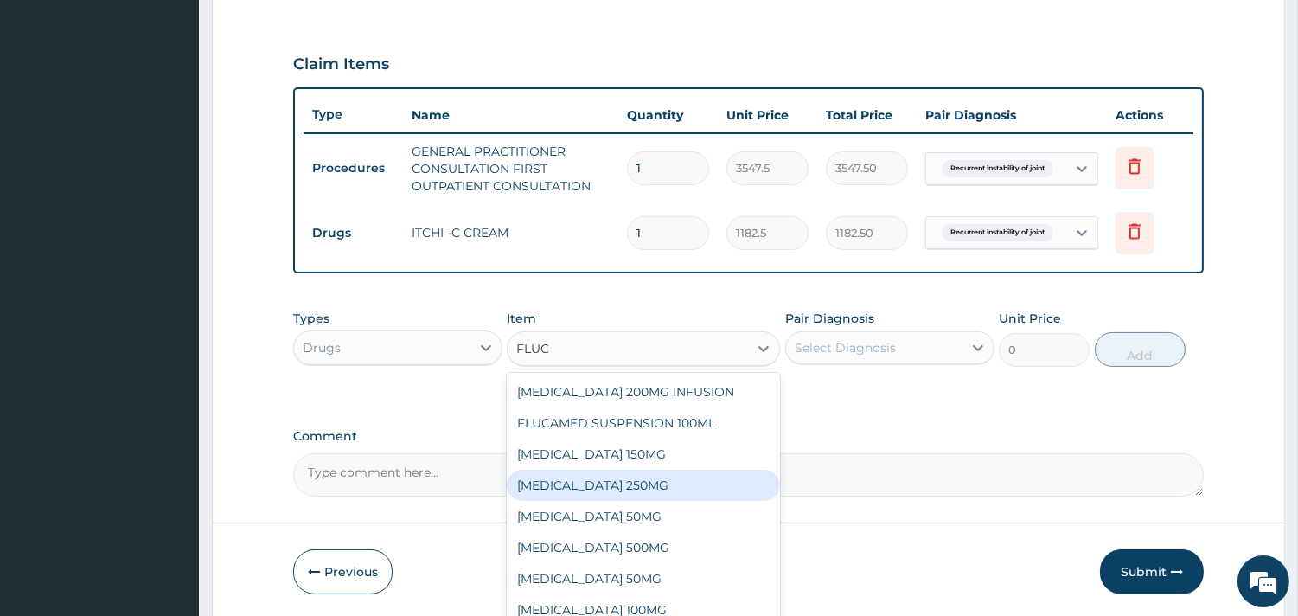
click at [664, 478] on div "FLUCLOXACILLIN 250MG" at bounding box center [643, 485] width 273 height 31
type input "177.375"
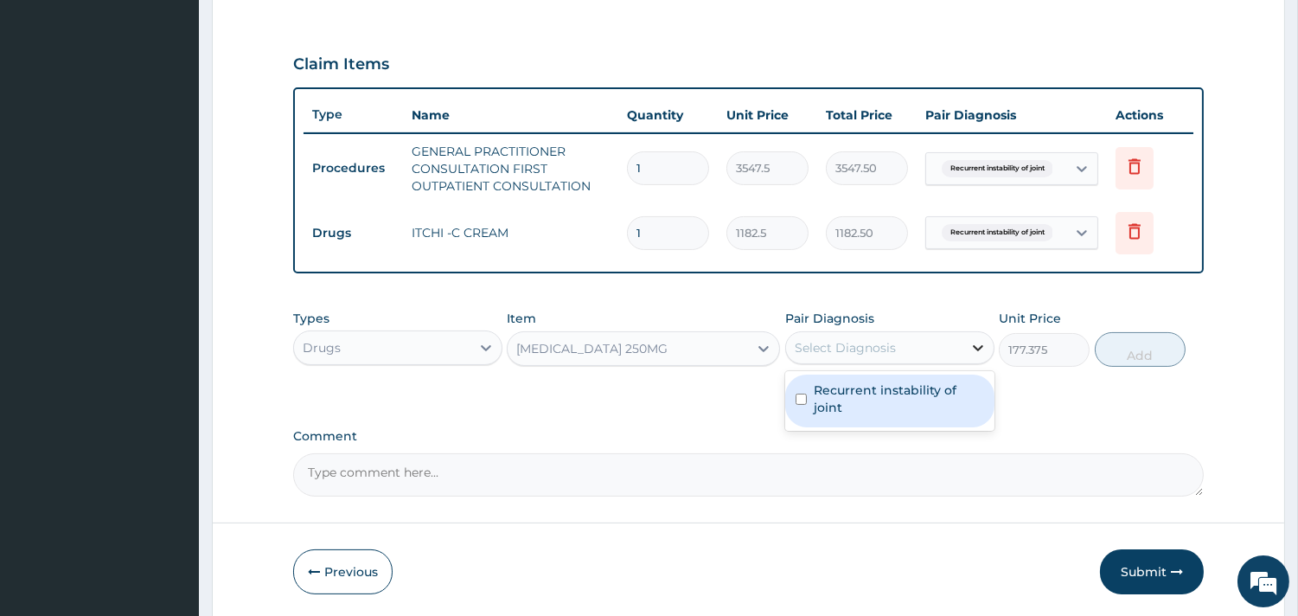
click at [981, 339] on icon at bounding box center [977, 347] width 17 height 17
click at [936, 381] on label "Recurrent instability of joint" at bounding box center [899, 398] width 170 height 35
checkbox input "true"
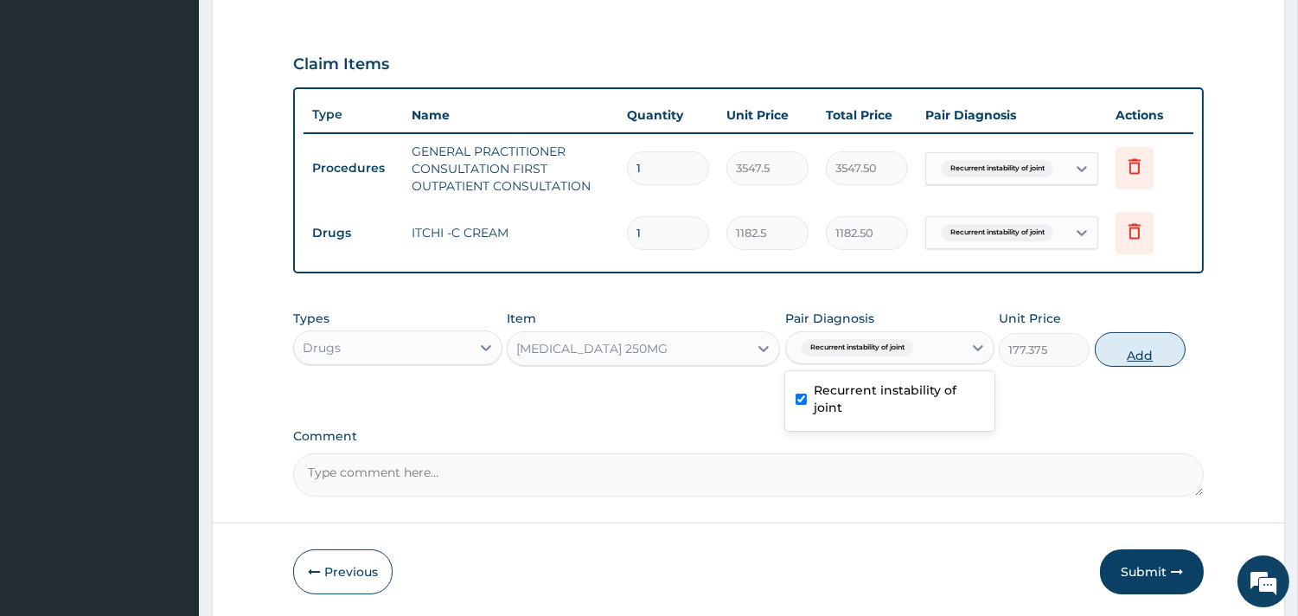
click at [1144, 349] on button "Add" at bounding box center [1140, 349] width 91 height 35
type input "0"
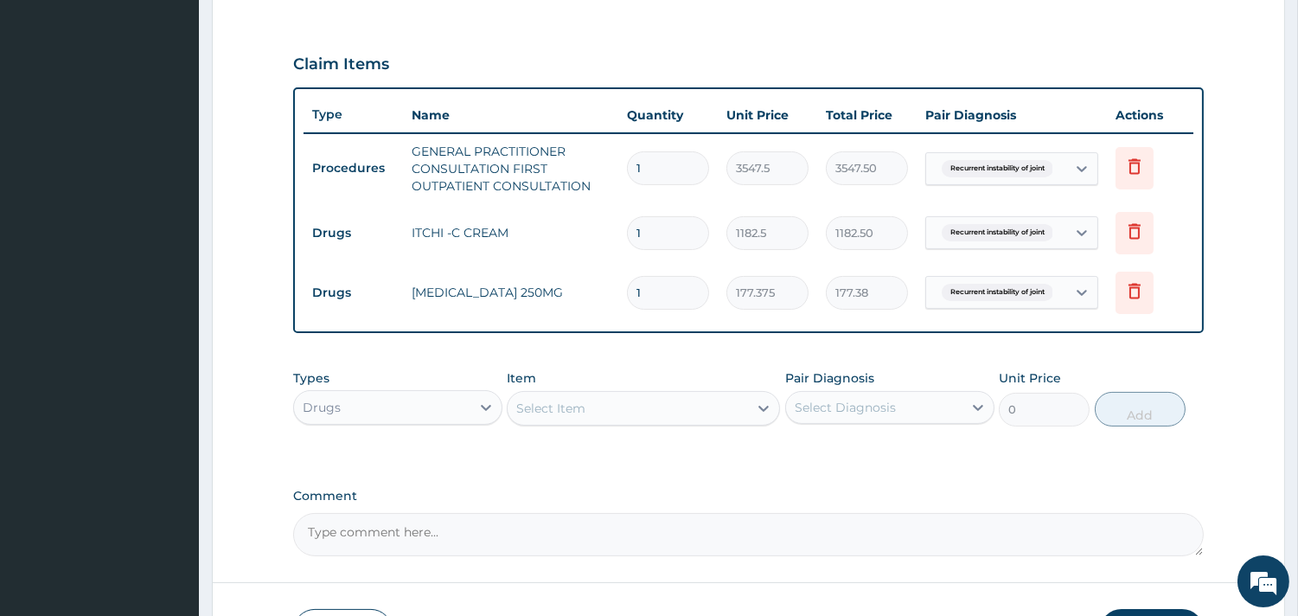
type input "10"
type input "1773.75"
type input "10"
click at [548, 526] on textarea "Comment" at bounding box center [748, 534] width 911 height 43
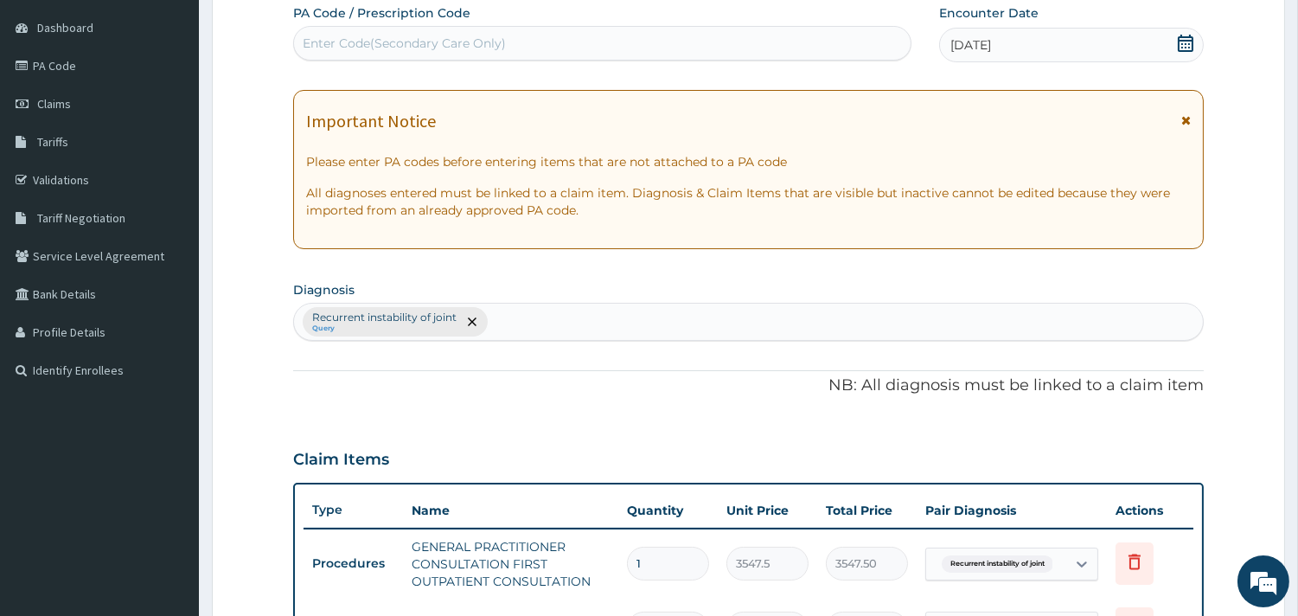
scroll to position [157, 0]
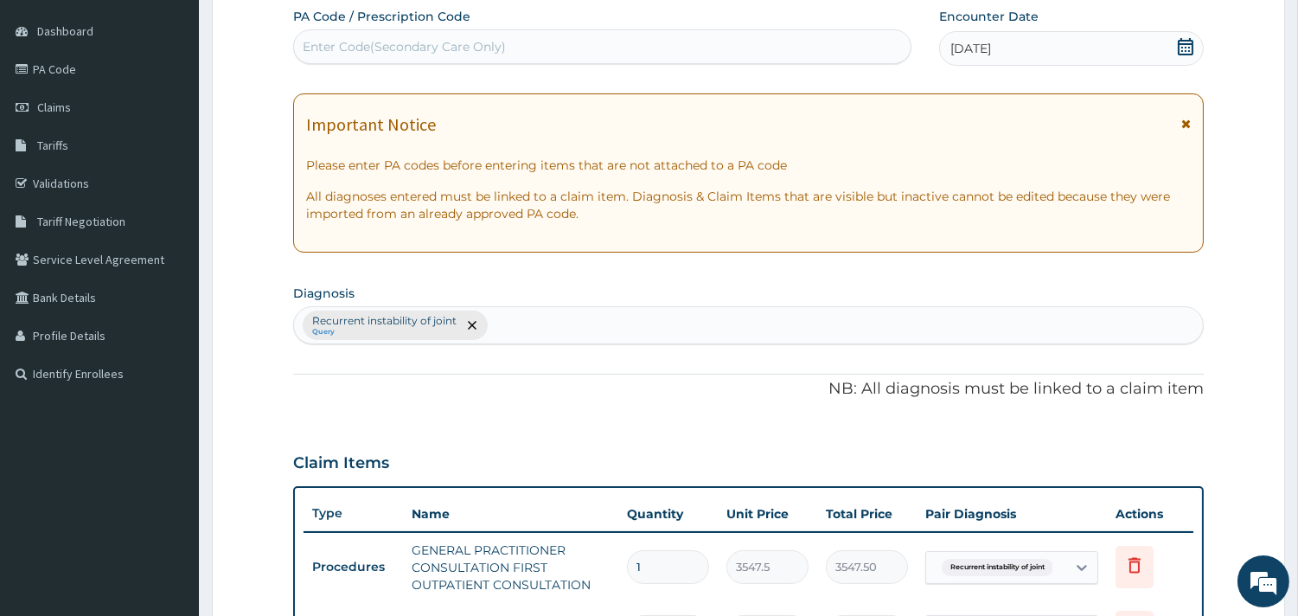
type textarea "ASS: RECURRENT JOCK ITCH"
click at [784, 322] on div "Recurrent instability of joint Query" at bounding box center [748, 325] width 909 height 36
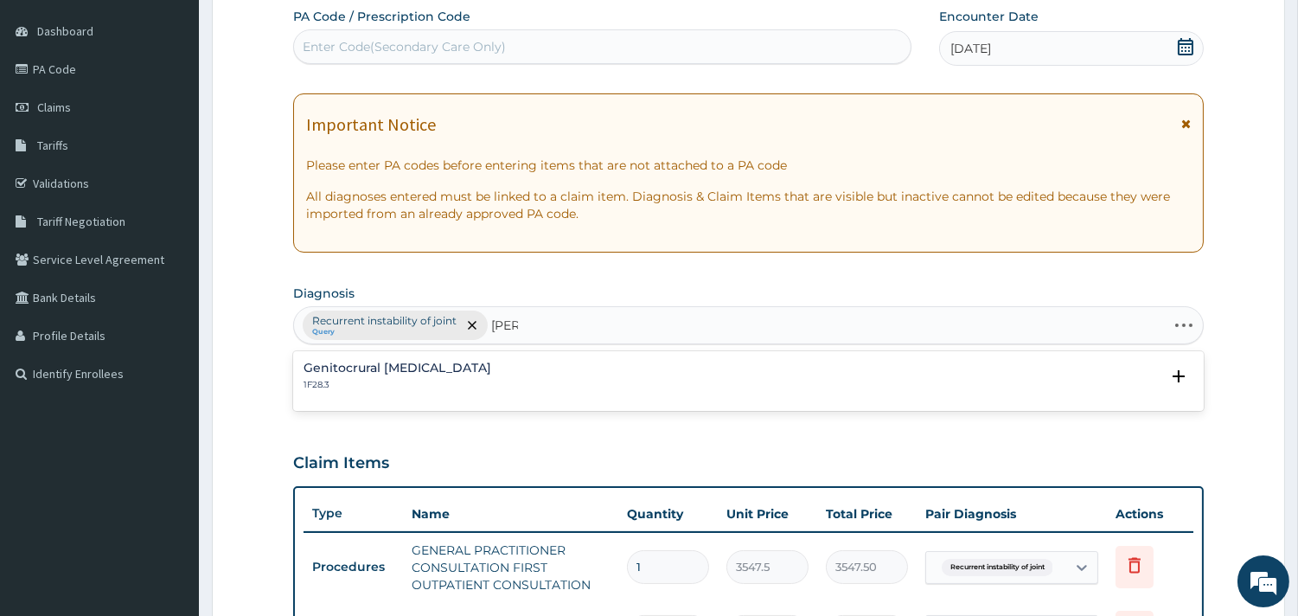
type input "J"
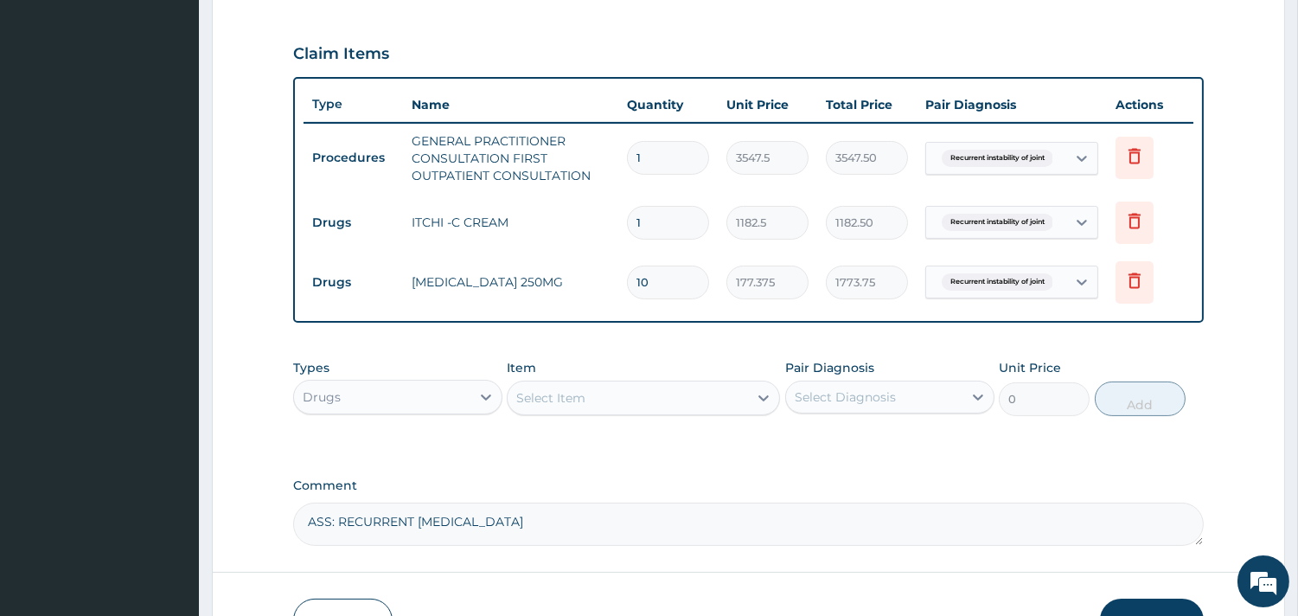
scroll to position [676, 0]
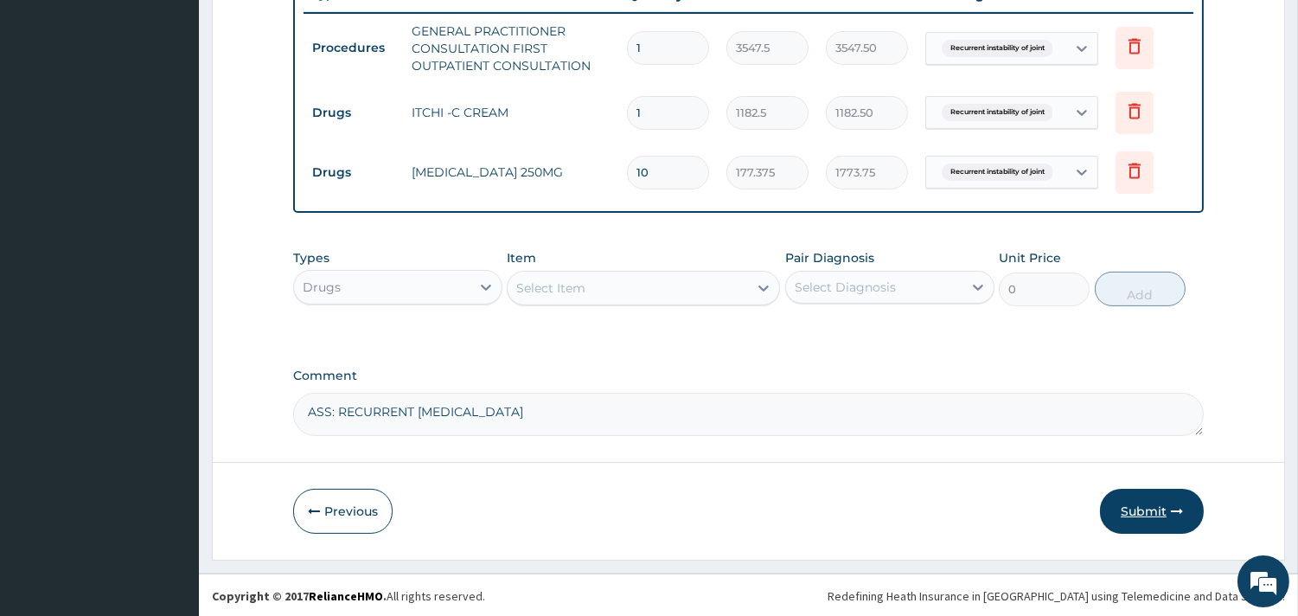
click at [1148, 508] on button "Submit" at bounding box center [1152, 511] width 104 height 45
